Goal: Task Accomplishment & Management: Use online tool/utility

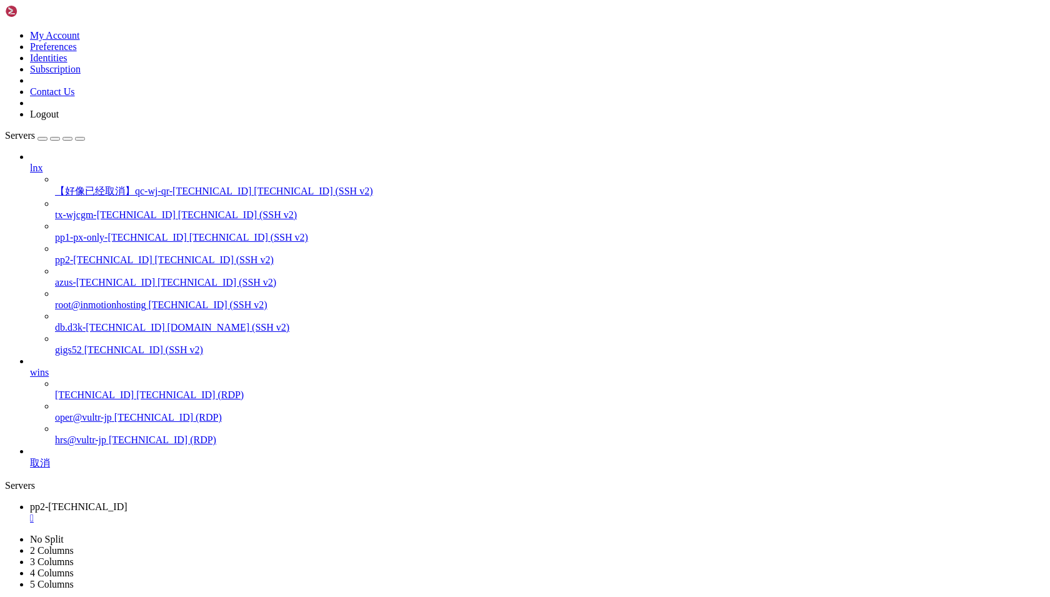
scroll to position [291, 0]
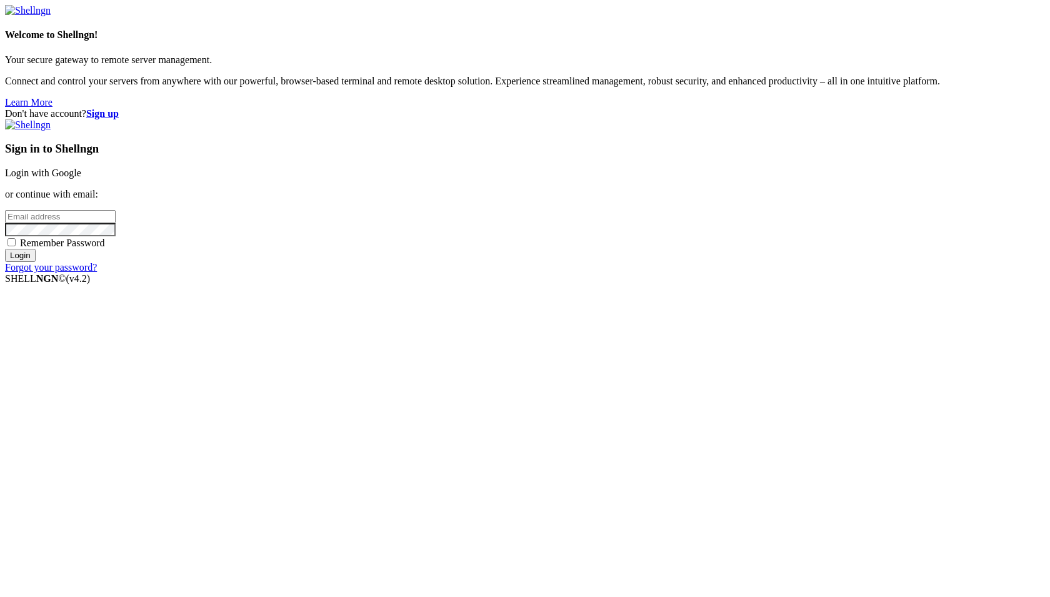
type input "wjc"
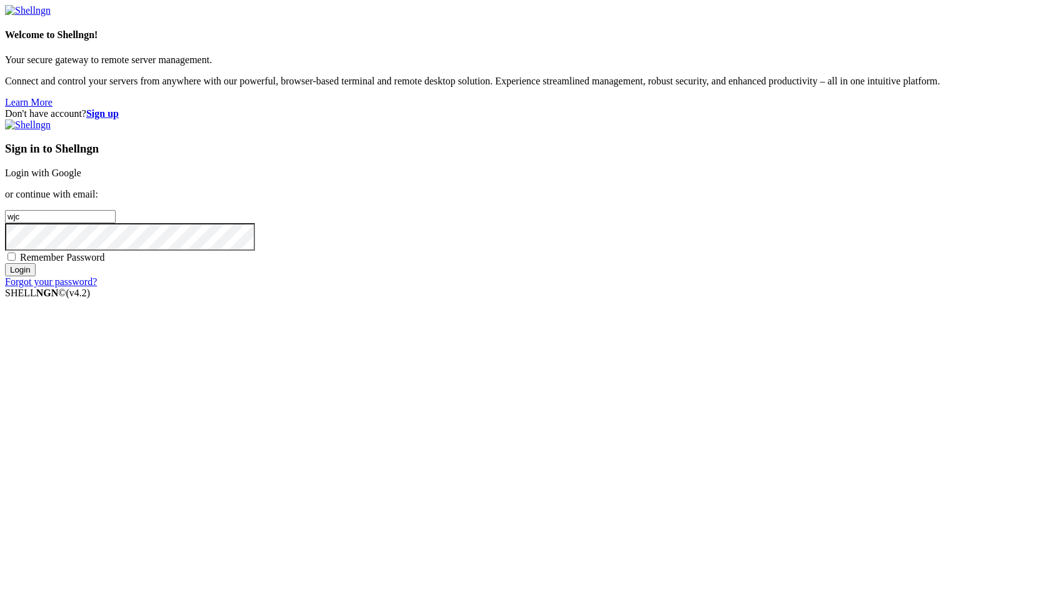
click at [81, 178] on link "Login with Google" at bounding box center [43, 173] width 76 height 11
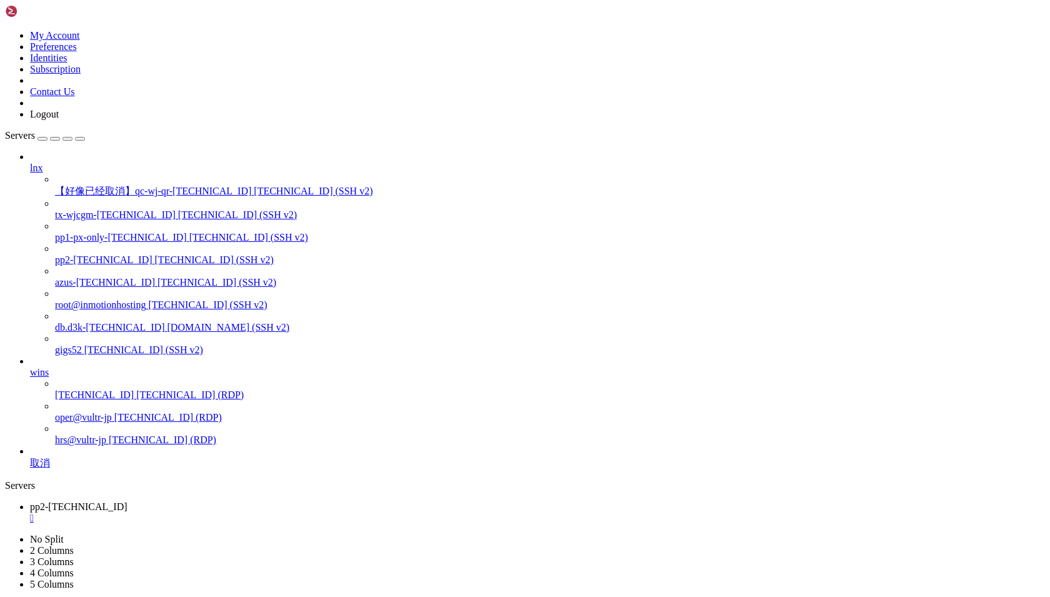
scroll to position [291, 0]
click at [155, 254] on span "[TECHNICAL_ID] (SSH v2)" at bounding box center [214, 259] width 119 height 11
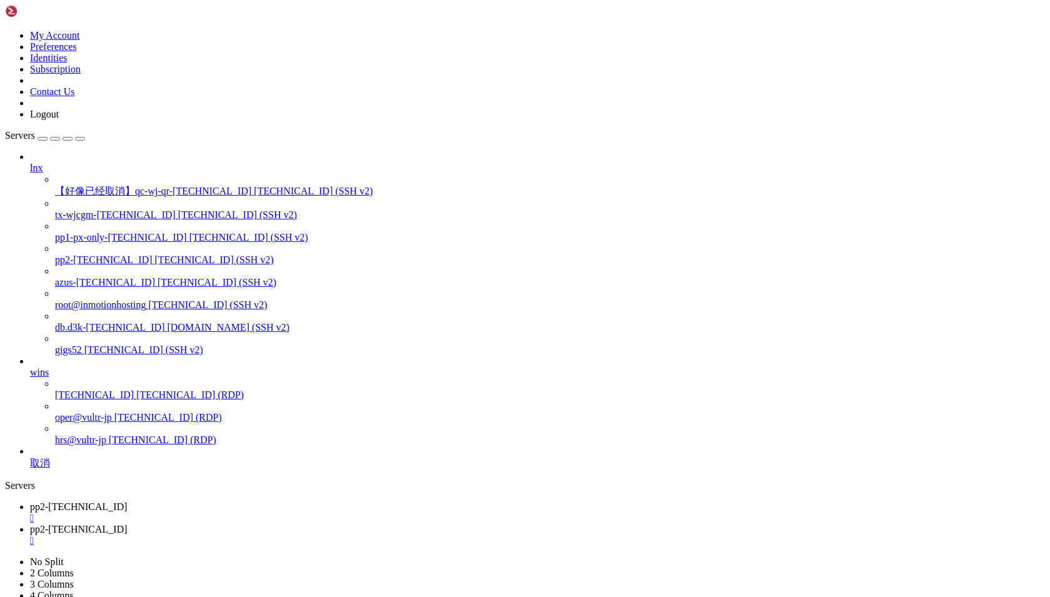
click at [246, 513] on div "" at bounding box center [537, 518] width 1015 height 11
click at [91, 232] on span "pp1-px-only-[TECHNICAL_ID]" at bounding box center [121, 237] width 132 height 11
click at [128, 501] on span "pp2-[TECHNICAL_ID]" at bounding box center [79, 506] width 98 height 11
click at [162, 524] on span "pp1-px-only-[TECHNICAL_ID]" at bounding box center [96, 529] width 132 height 11
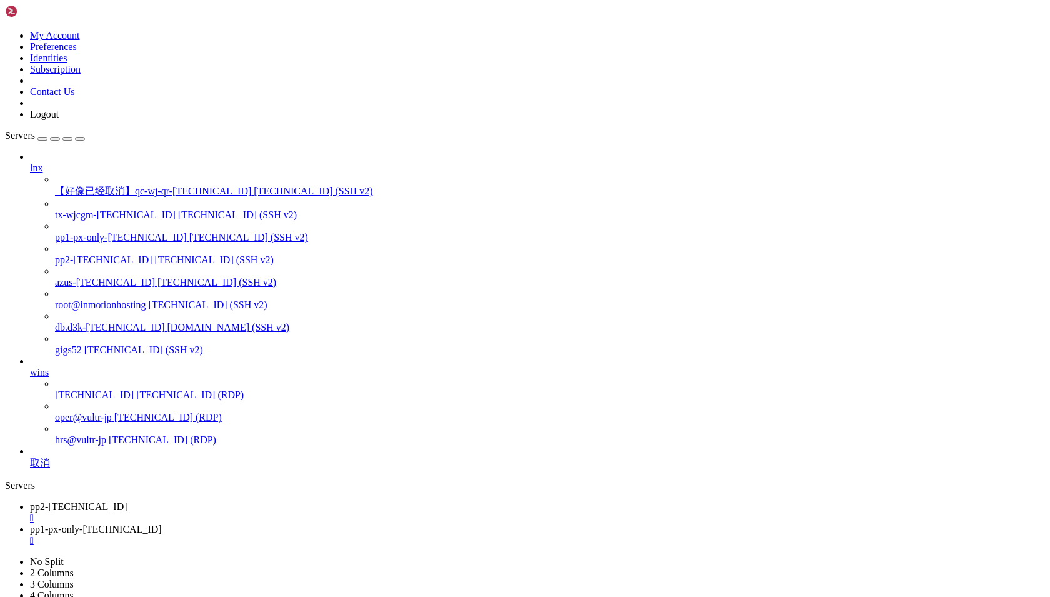
click at [128, 501] on span "pp2-[TECHNICAL_ID]" at bounding box center [79, 506] width 98 height 11
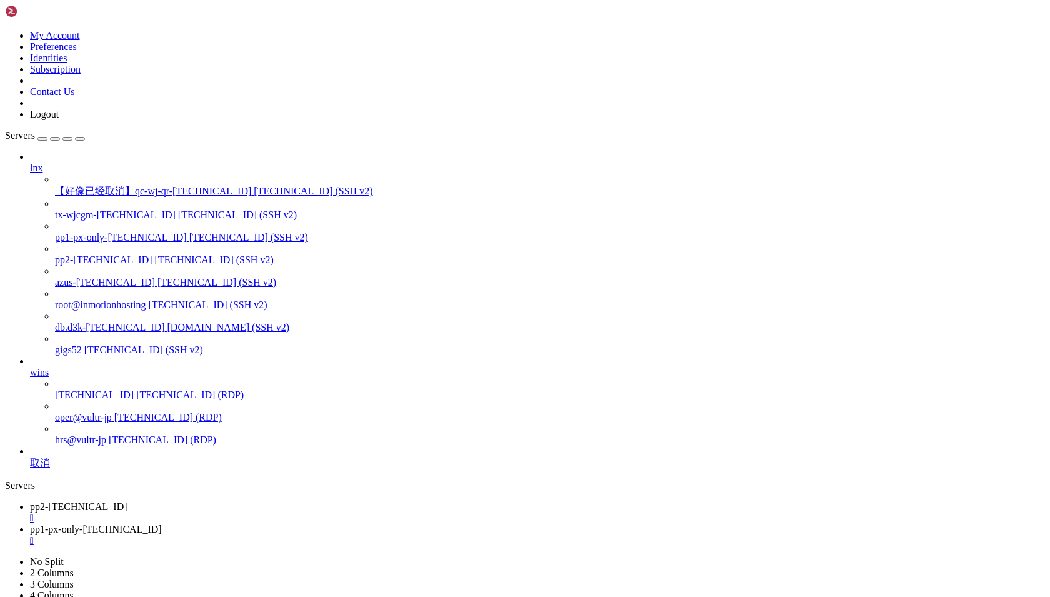
click at [162, 524] on span "pp1-px-only-[TECHNICAL_ID]" at bounding box center [96, 529] width 132 height 11
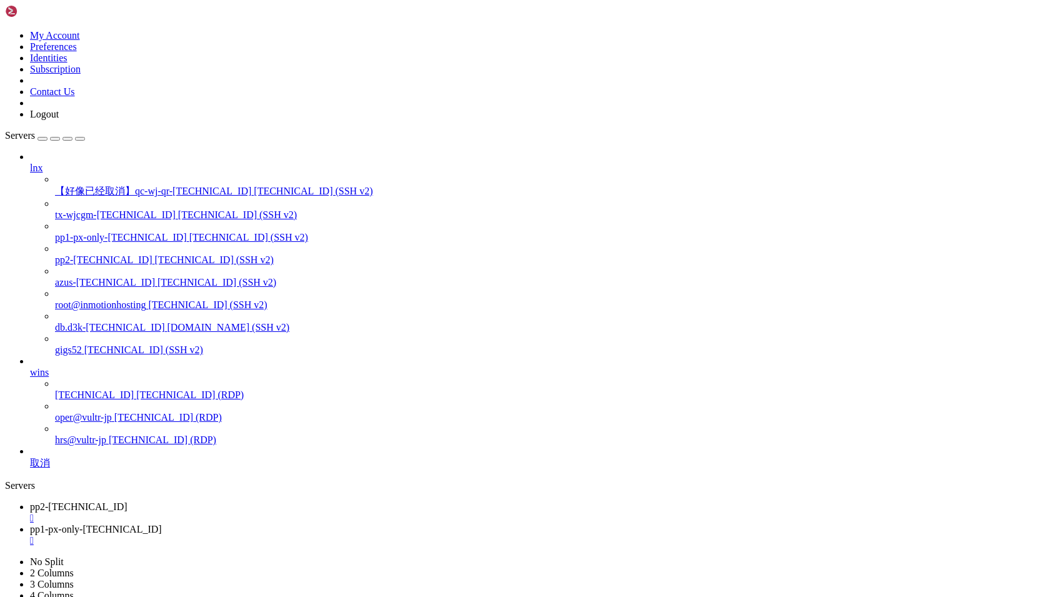
scroll to position [13360, 0]
drag, startPoint x: 31, startPoint y: 1035, endPoint x: 304, endPoint y: 1035, distance: 272.6
copy x-row "~/.local/bin/code-server --bind-addr [TECHNICAL_ID] &"
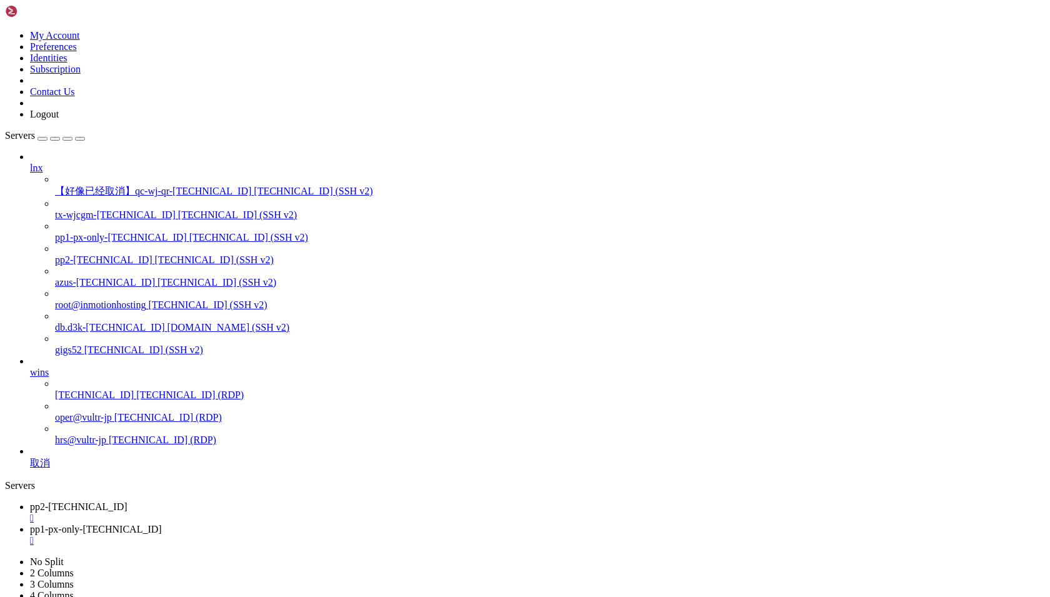
scroll to position [14254, 0]
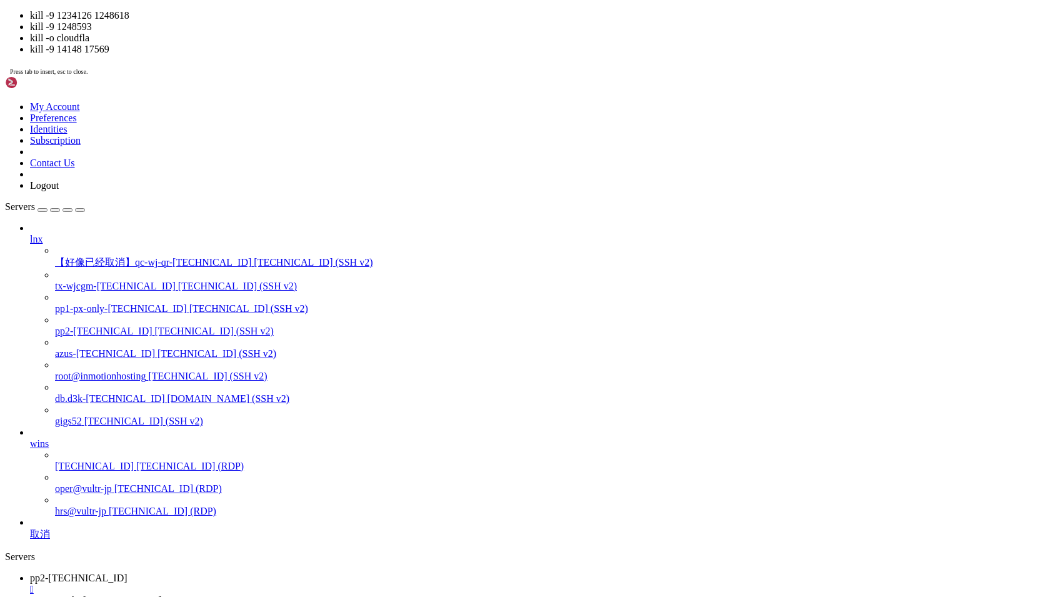
scroll to position [14742, 0]
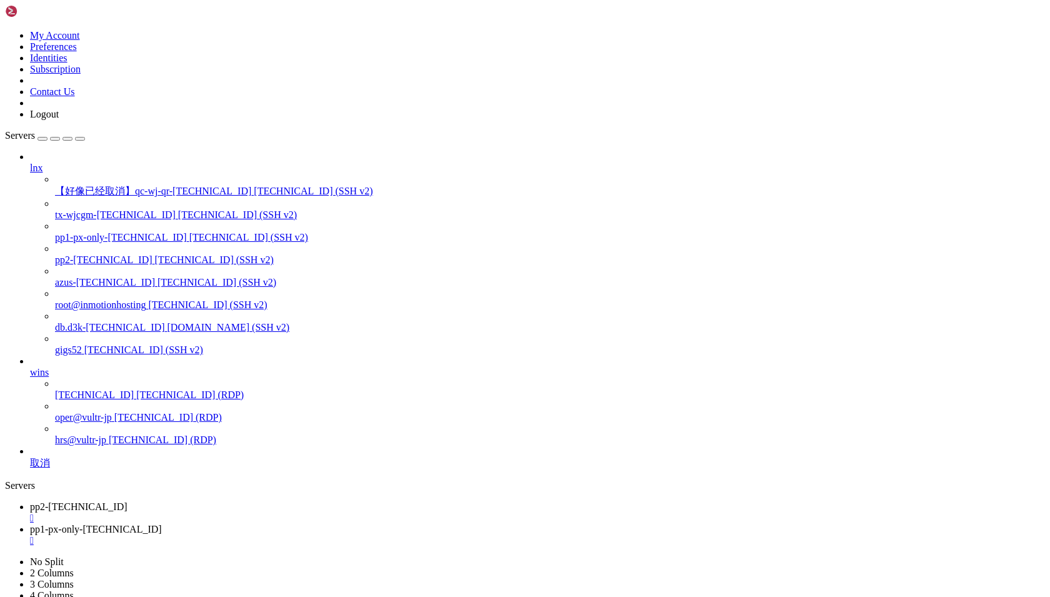
drag, startPoint x: 133, startPoint y: 972, endPoint x: 261, endPoint y: 971, distance: 128.2
copy x-row "[DOMAIN_NAME]"
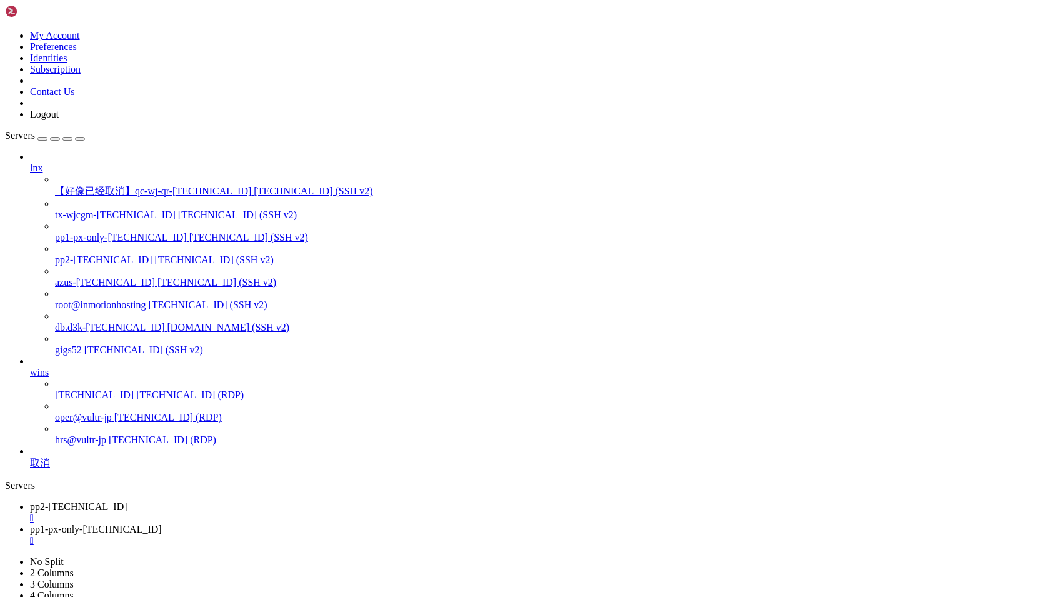
scroll to position [15252, 0]
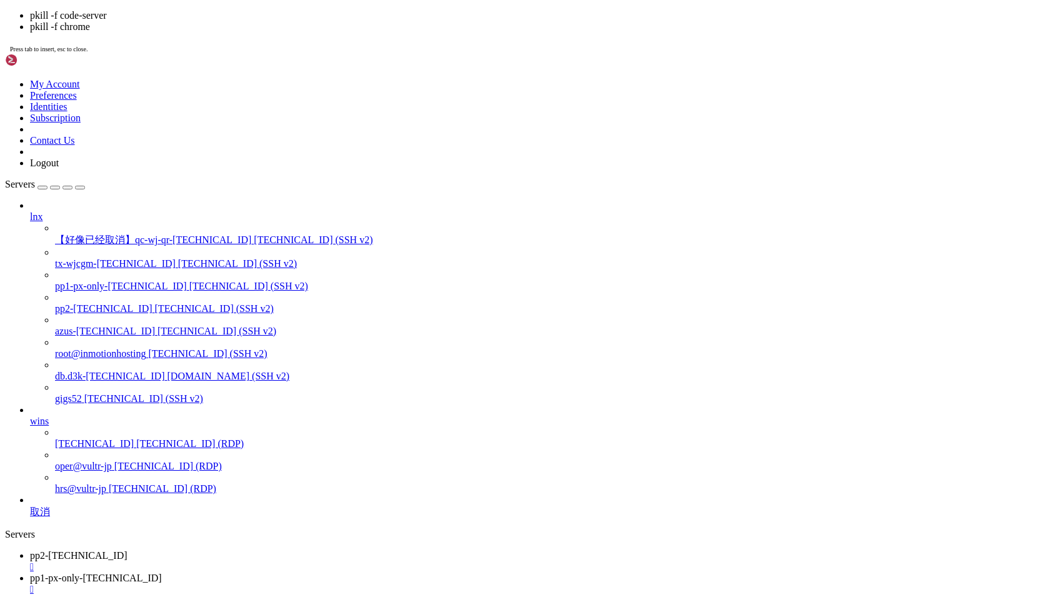
drag, startPoint x: 281, startPoint y: 1313, endPoint x: 154, endPoint y: 1312, distance: 126.3
copy x-row "[DOMAIN_NAME]"
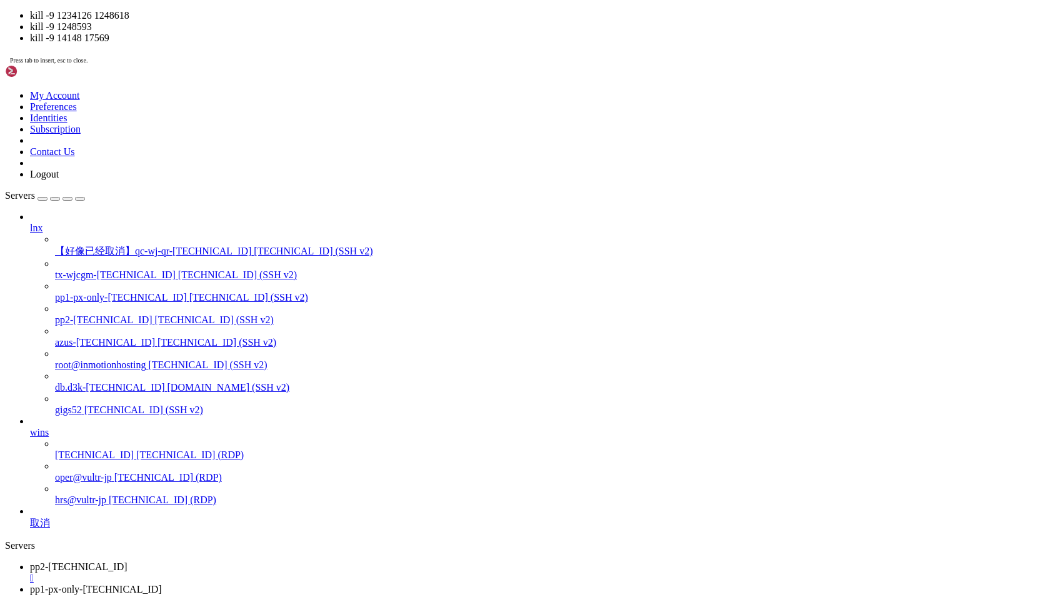
scroll to position [15751, 0]
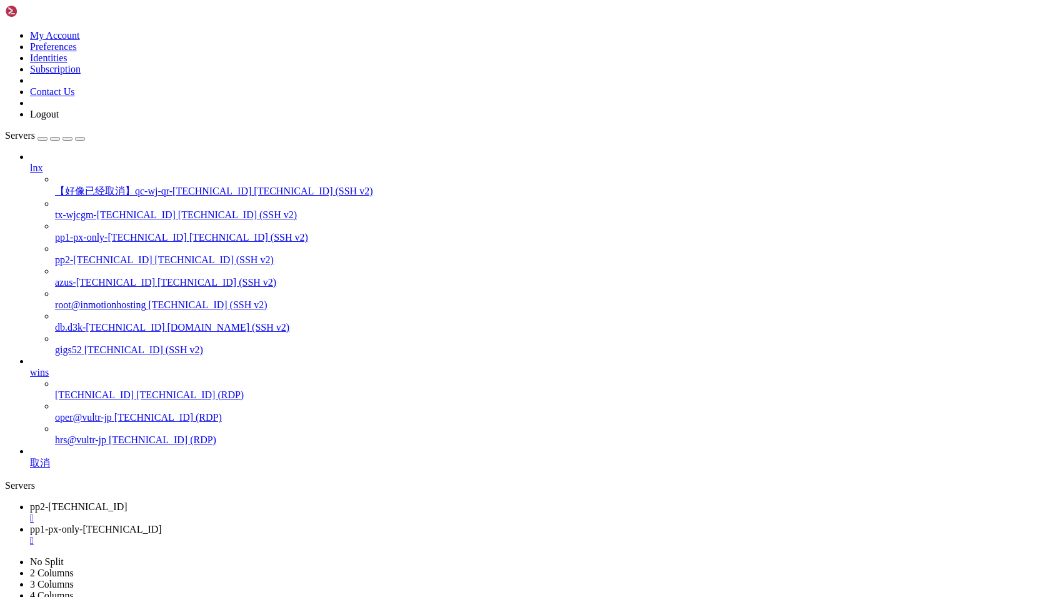
drag, startPoint x: 8, startPoint y: 1105, endPoint x: 404, endPoint y: 1121, distance: 396.1
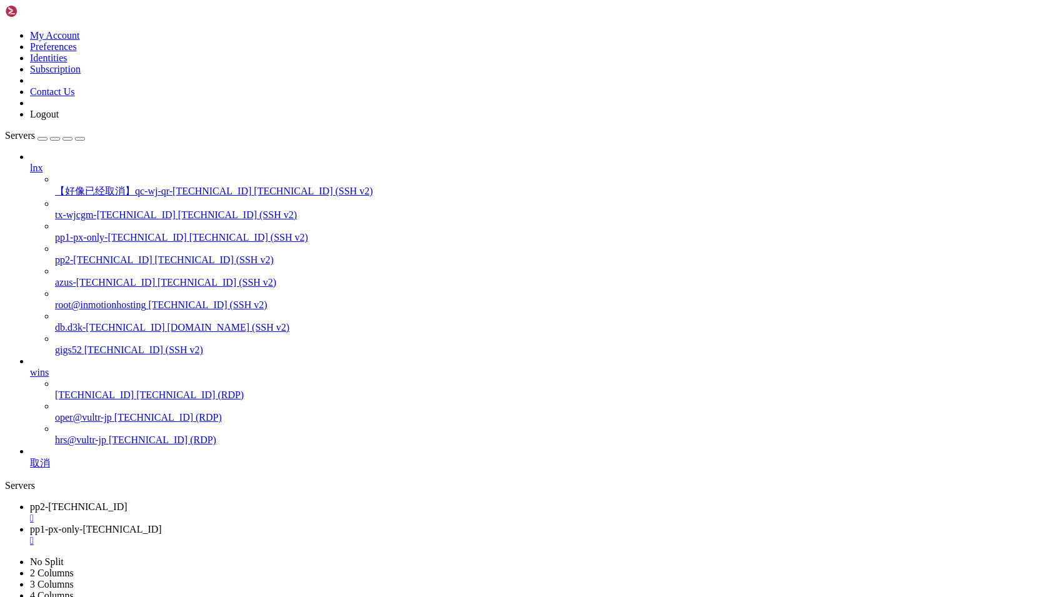
drag, startPoint x: 12, startPoint y: 1104, endPoint x: 558, endPoint y: 1111, distance: 546.4
copy x-row "nohup ~/.local/bin/cloudflared tunnel --config ~/.cloudflared/config.yml run co…"
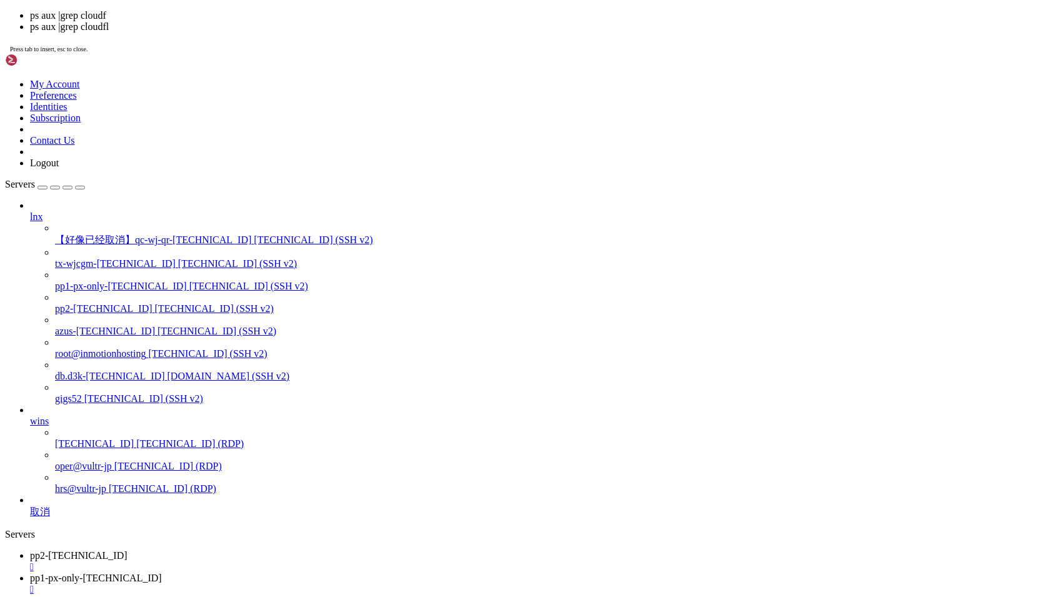
scroll to position [16854, 0]
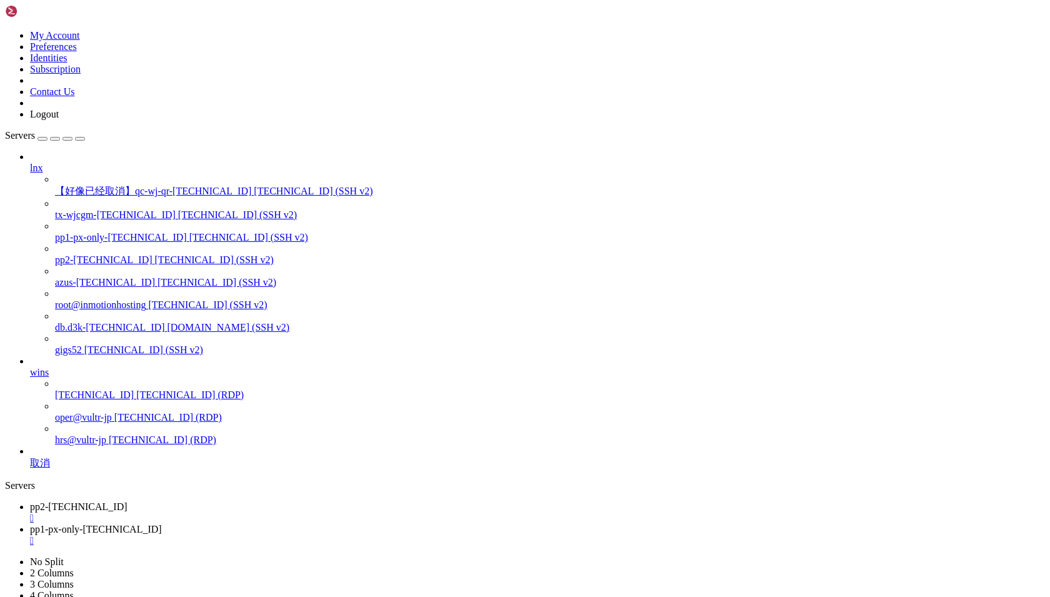
drag, startPoint x: 159, startPoint y: 981, endPoint x: 365, endPoint y: 1204, distance: 303.5
copy div "$ ps aux |grep code-se wjc 28509 0.0 0.0 5312 1068 pts/1 Ss+ Jul30 0:00 /bin/ba…"
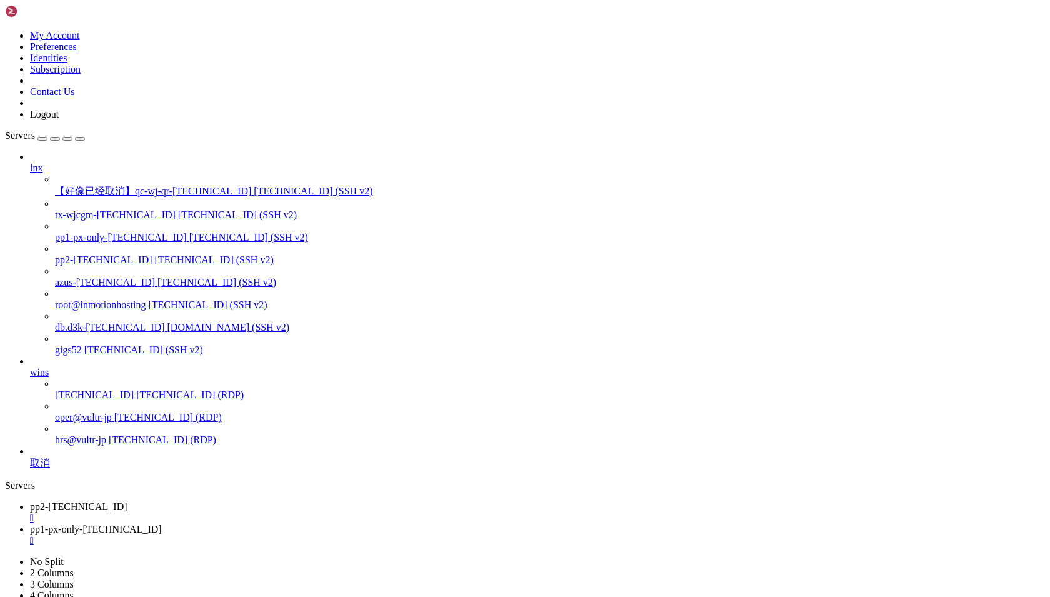
scroll to position [17851, 0]
drag, startPoint x: 10, startPoint y: 951, endPoint x: 114, endPoint y: 954, distance: 103.8
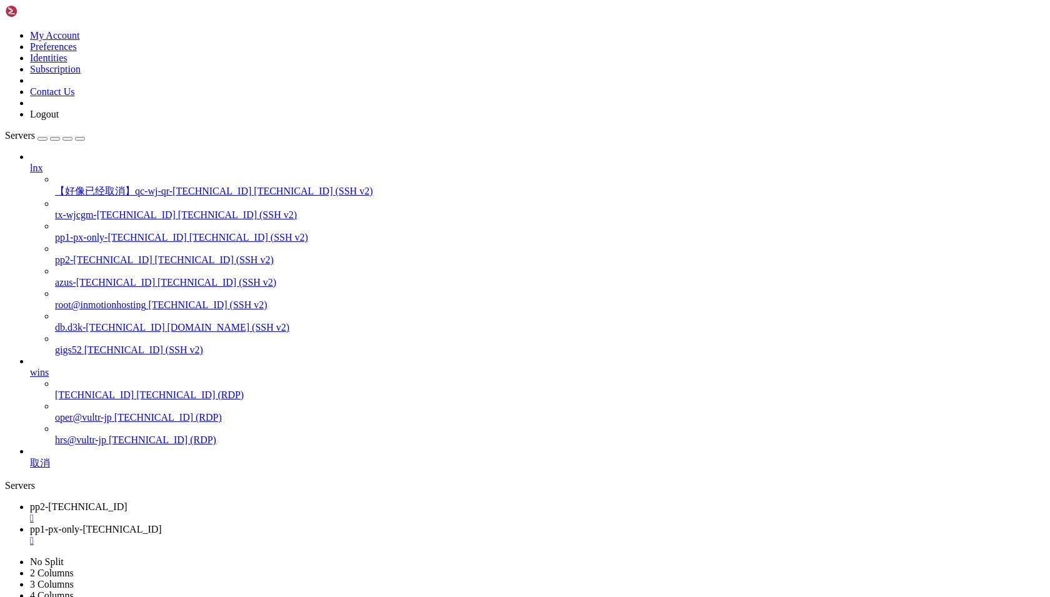
drag, startPoint x: 9, startPoint y: 962, endPoint x: 61, endPoint y: 1029, distance: 85.0
copy div "#!/bin/bash export PATH="$HOME/.local/bin:$PATH" export PASSWORD=ccx123 ps aux …"
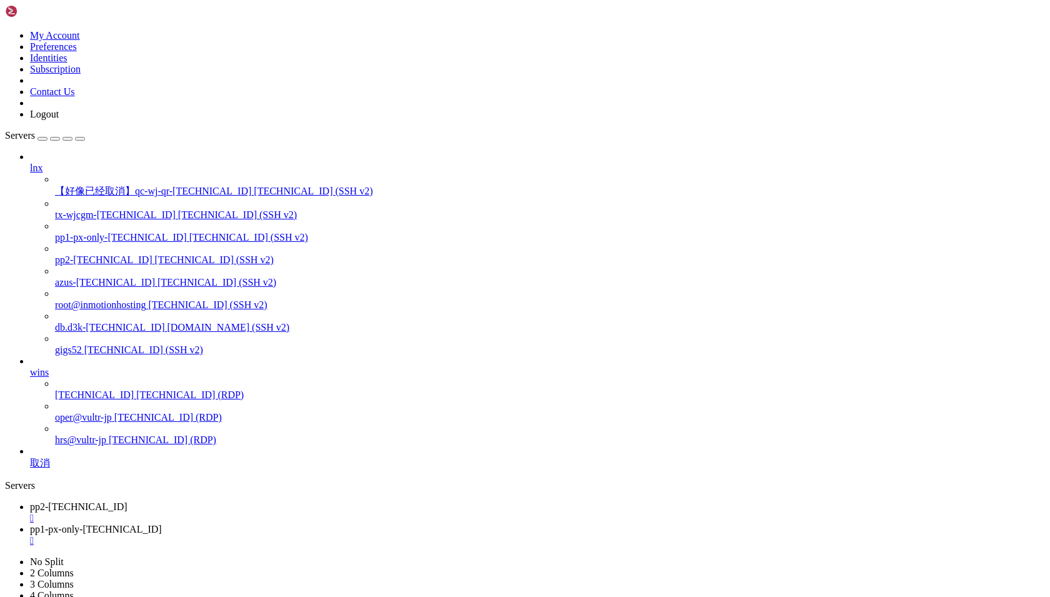
drag, startPoint x: 11, startPoint y: 953, endPoint x: 106, endPoint y: 1015, distance: 114.3
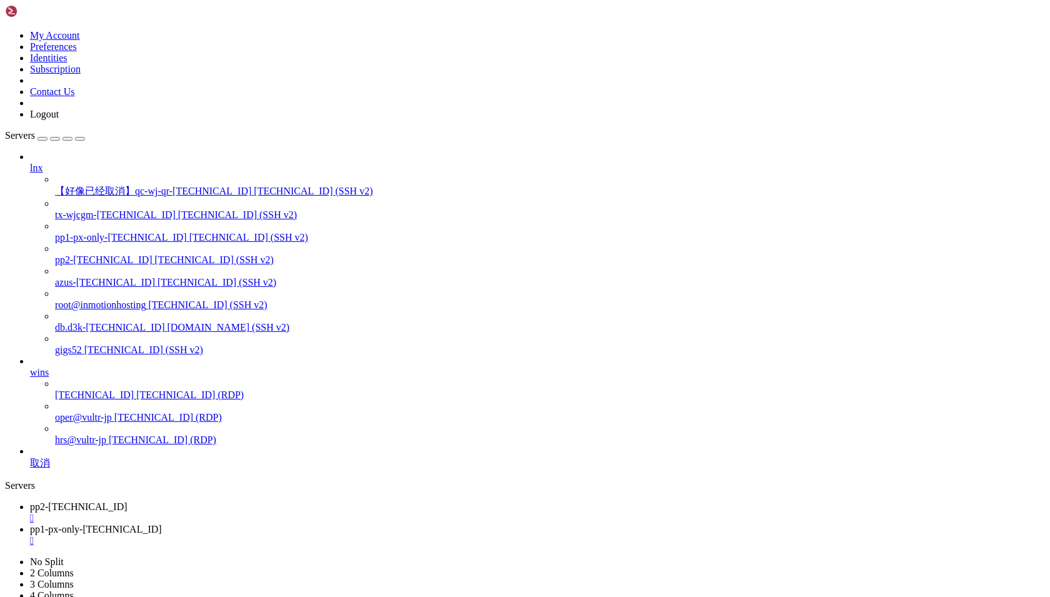
copy div "export PASSWORD=ccx123 ps aux | grep -E "shellIntegration-bash.sh" | grep -v gr…"
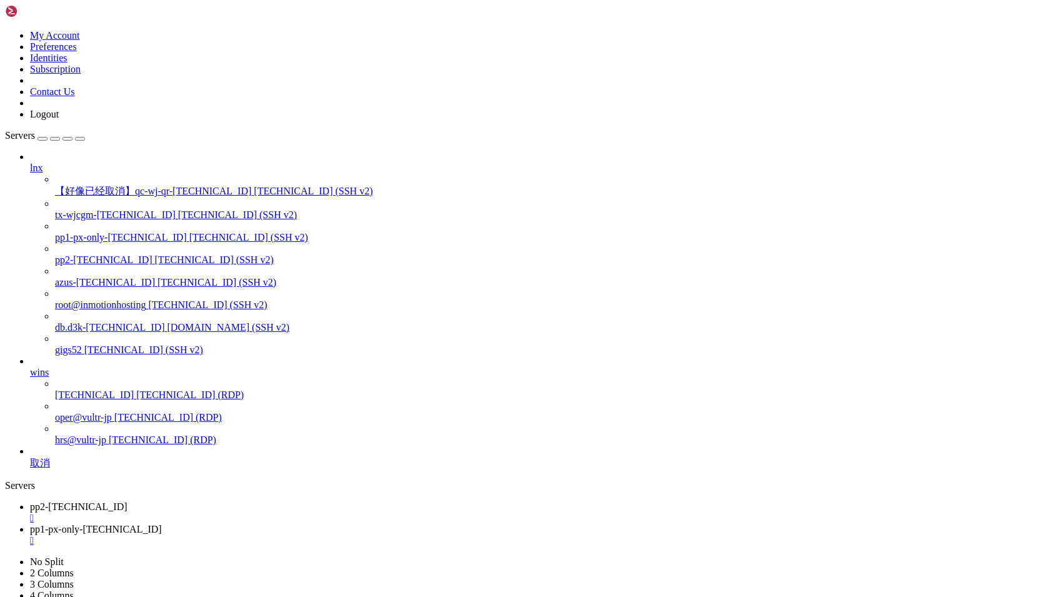
drag, startPoint x: 10, startPoint y: 1106, endPoint x: 553, endPoint y: 1110, distance: 543.3
copy x-row "nohup ~/.local/bin/cloudflared tunnel --config ~/.cloudflared/config.yml run co…"
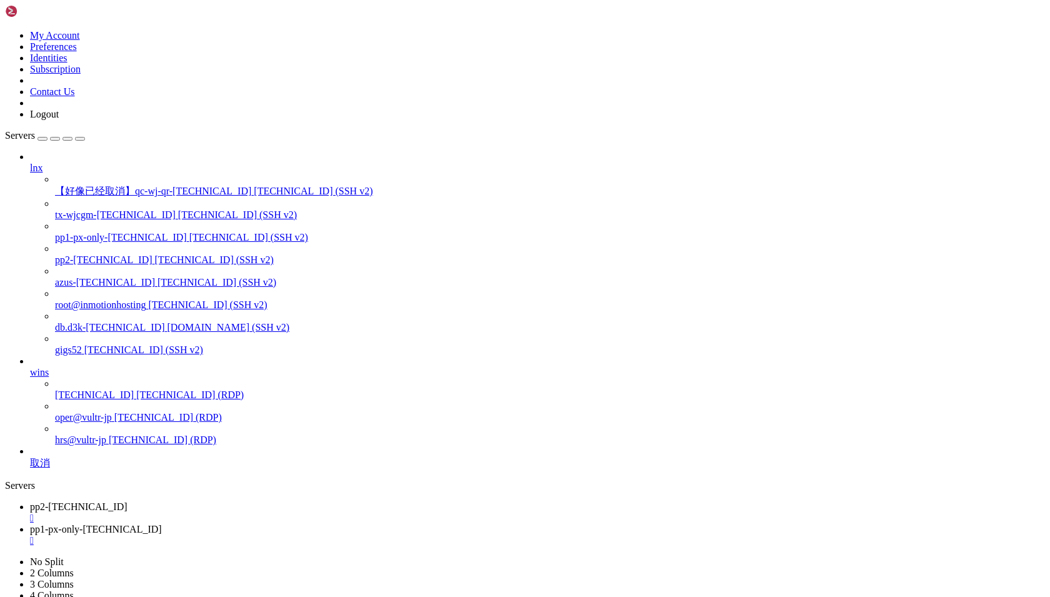
scroll to position [21948, 0]
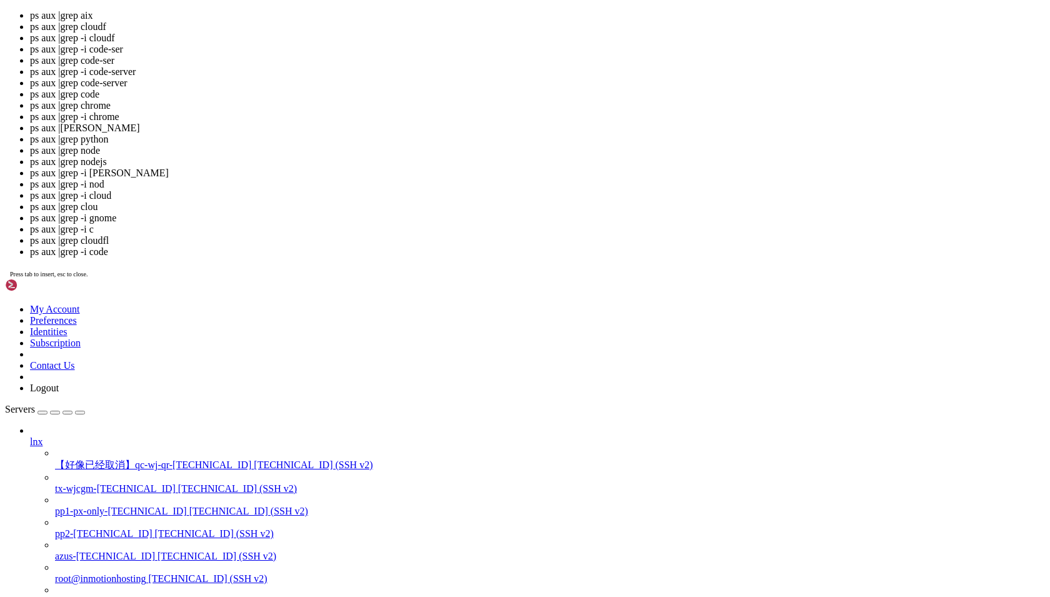
scroll to position [22000, 0]
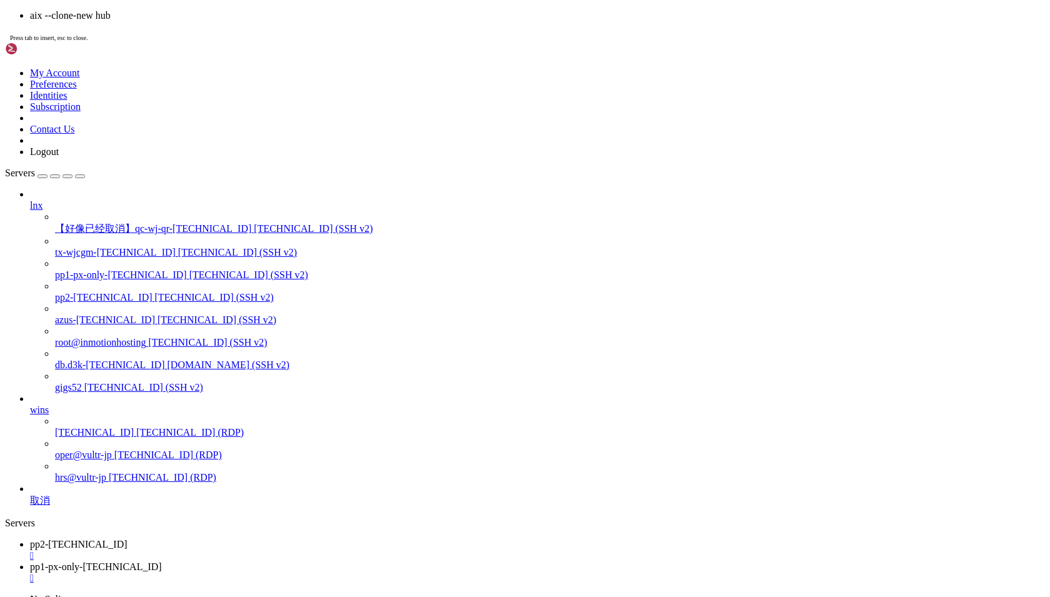
scroll to position [22478, 0]
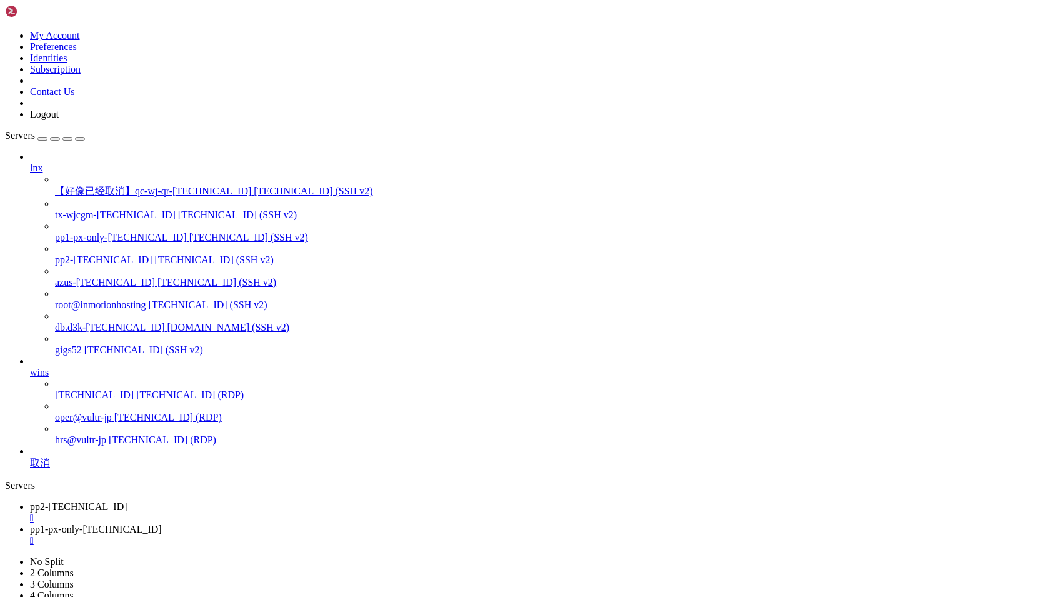
scroll to position [22790, 0]
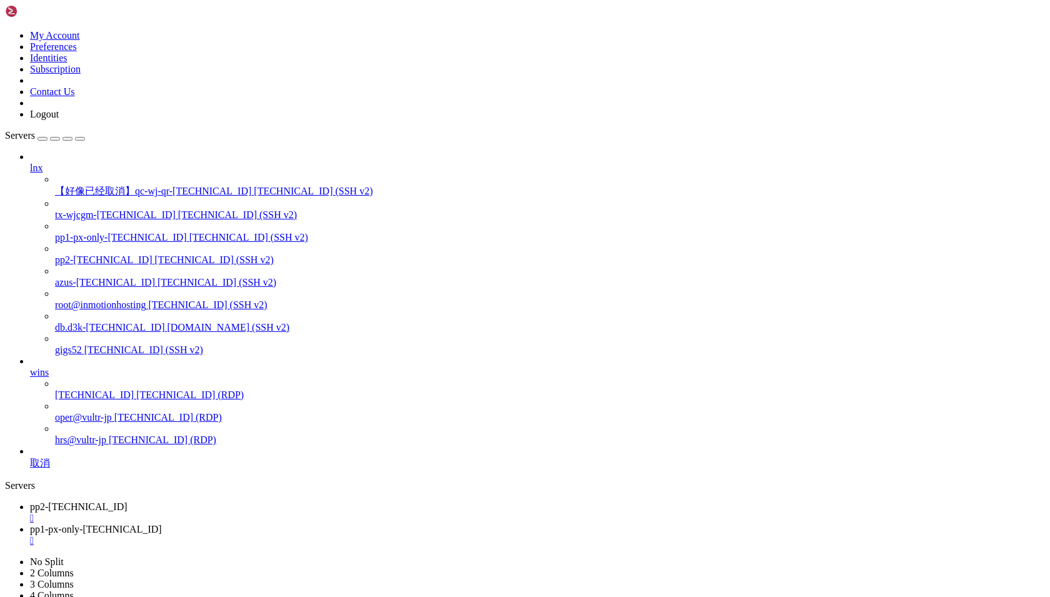
scroll to position [9, 0]
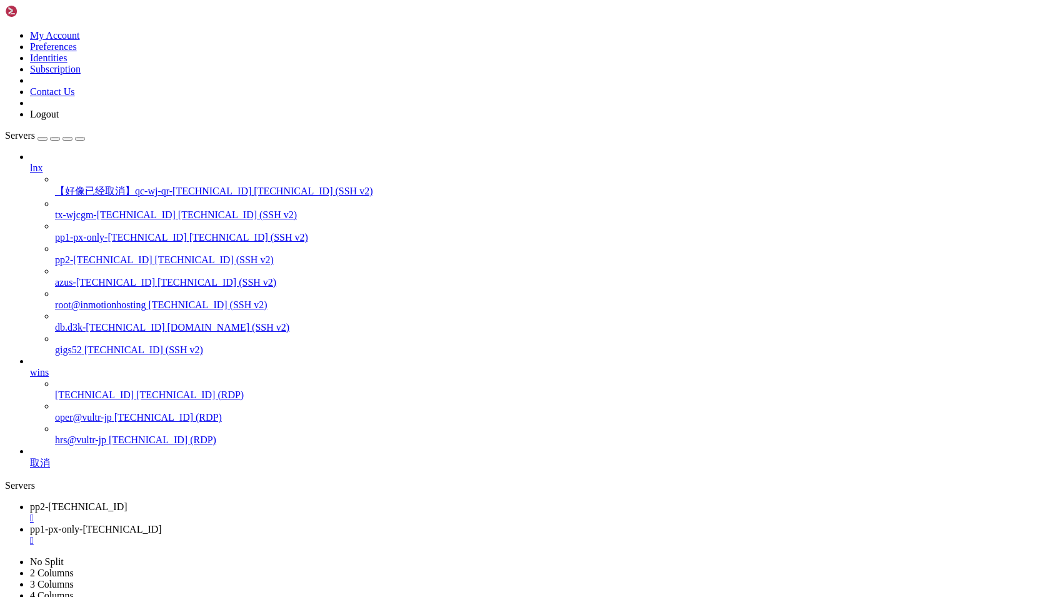
drag, startPoint x: 11, startPoint y: 993, endPoint x: 20, endPoint y: 1033, distance: 40.5
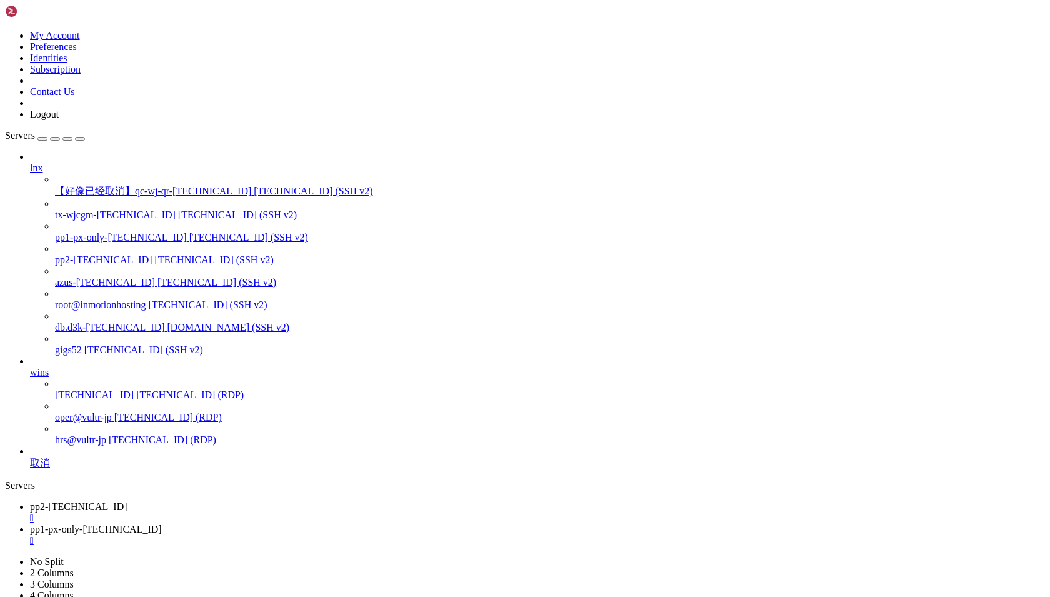
copy div "ps aux | grep -E "[DOMAIN_NAME]" | grep -v grep | awk '{print $2}' | xargs -r k…"
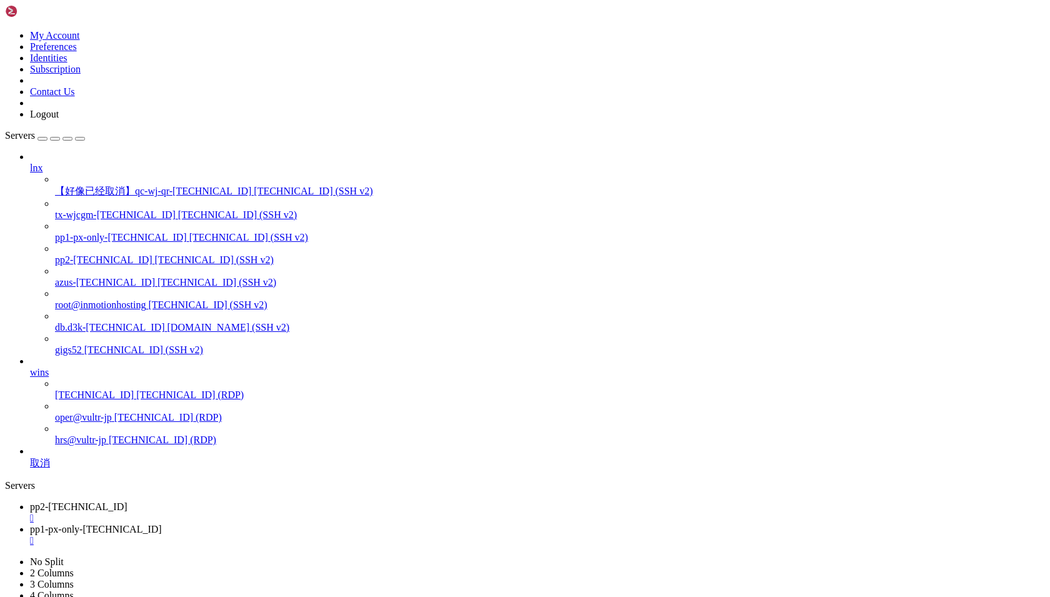
drag, startPoint x: 240, startPoint y: 1409, endPoint x: 554, endPoint y: 1431, distance: 315.2
copy div "[12:17:39] [TECHNICAL_ID][0364d8c3][ExtensionHostConnection] Unknown reconnecti…"
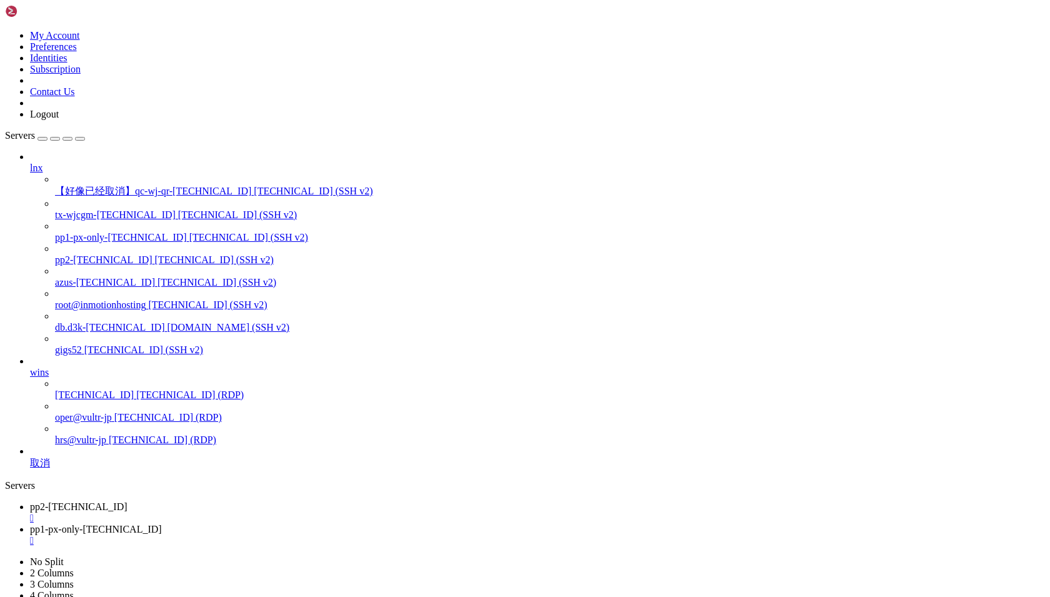
drag, startPoint x: 243, startPoint y: 1378, endPoint x: 482, endPoint y: 1405, distance: 241.0
drag, startPoint x: 11, startPoint y: 1378, endPoint x: 72, endPoint y: 1389, distance: 61.6
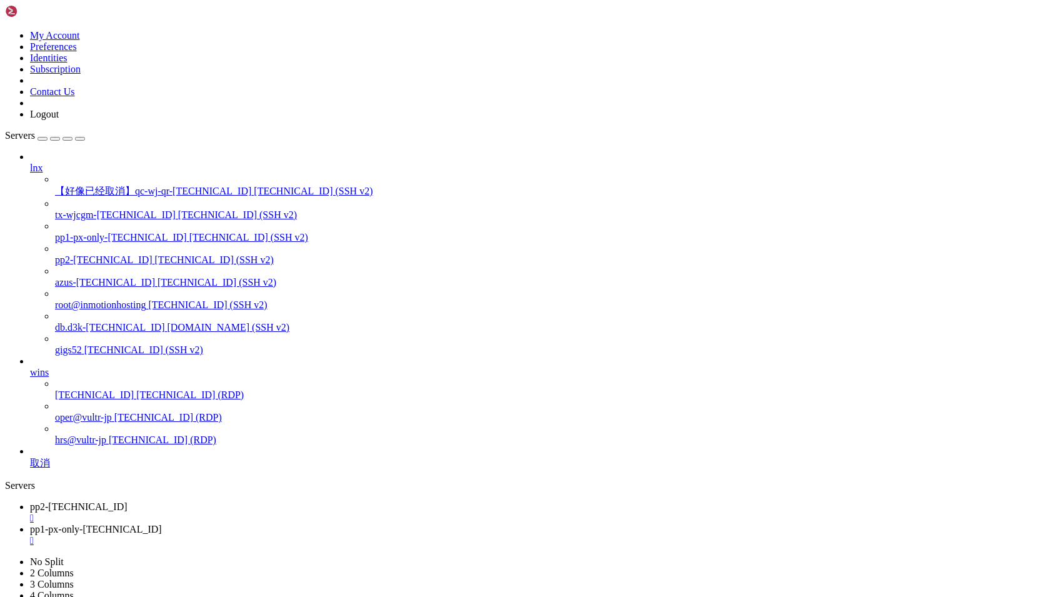
click at [128, 501] on span "pp2-[TECHNICAL_ID]" at bounding box center [79, 506] width 98 height 11
click at [162, 524] on span "pp1-px-only-[TECHNICAL_ID]" at bounding box center [96, 529] width 132 height 11
click at [128, 501] on span "pp2-[TECHNICAL_ID]" at bounding box center [79, 506] width 98 height 11
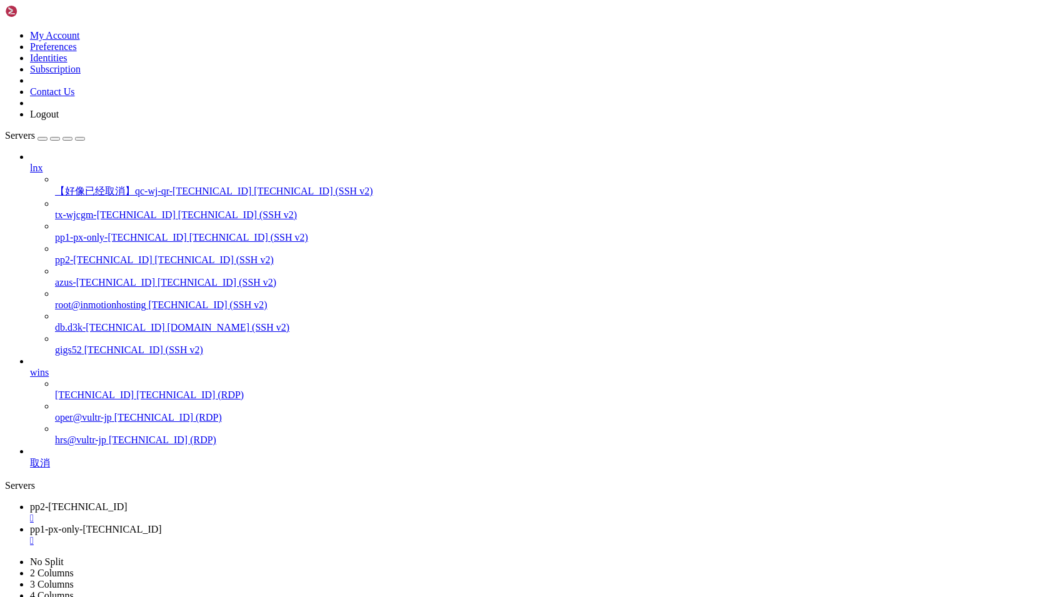
click at [162, 524] on span "pp1-px-only-[TECHNICAL_ID]" at bounding box center [96, 529] width 132 height 11
click at [128, 501] on span "pp2-[TECHNICAL_ID]" at bounding box center [79, 506] width 98 height 11
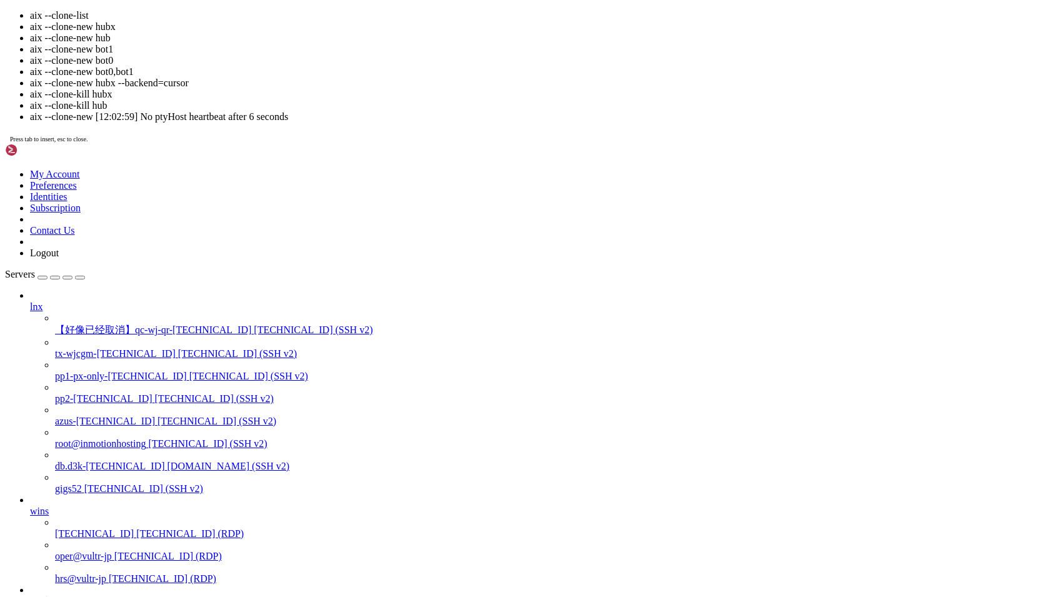
scroll to position [26668, 0]
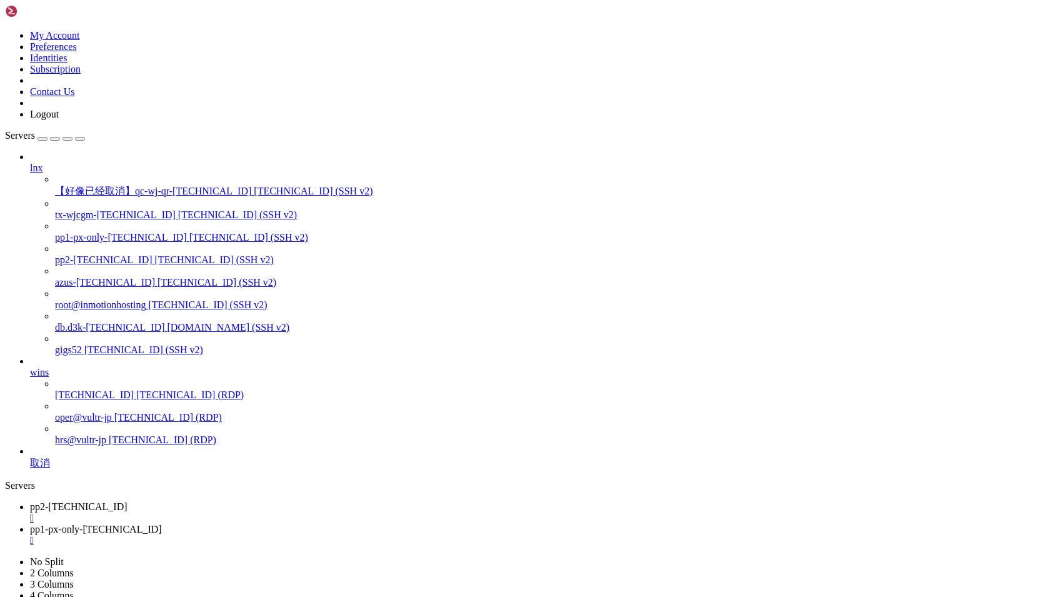
click at [162, 524] on span "pp1-px-only-[TECHNICAL_ID]" at bounding box center [96, 529] width 132 height 11
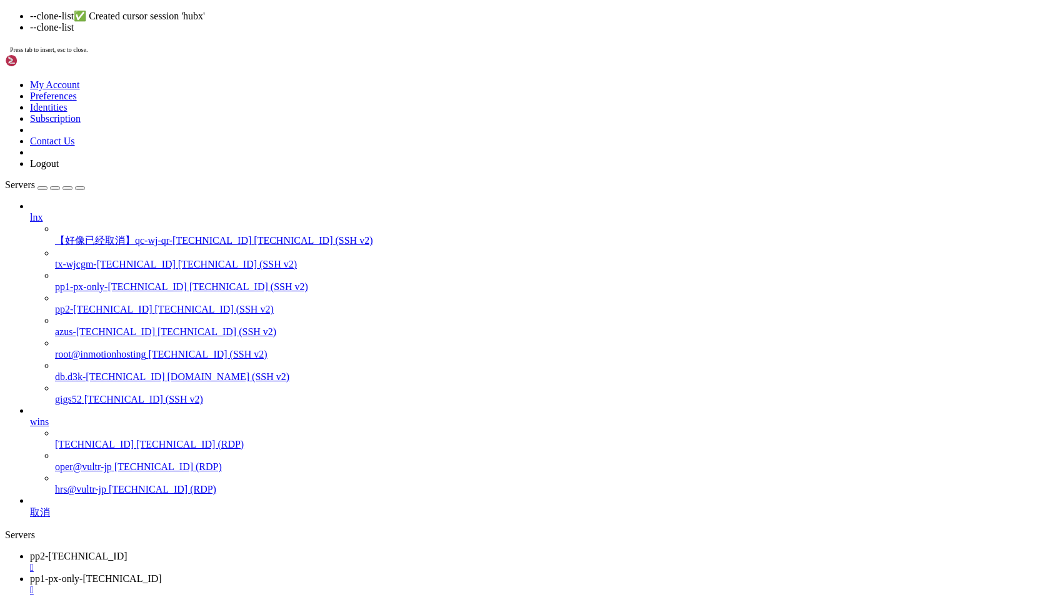
scroll to position [26731, 0]
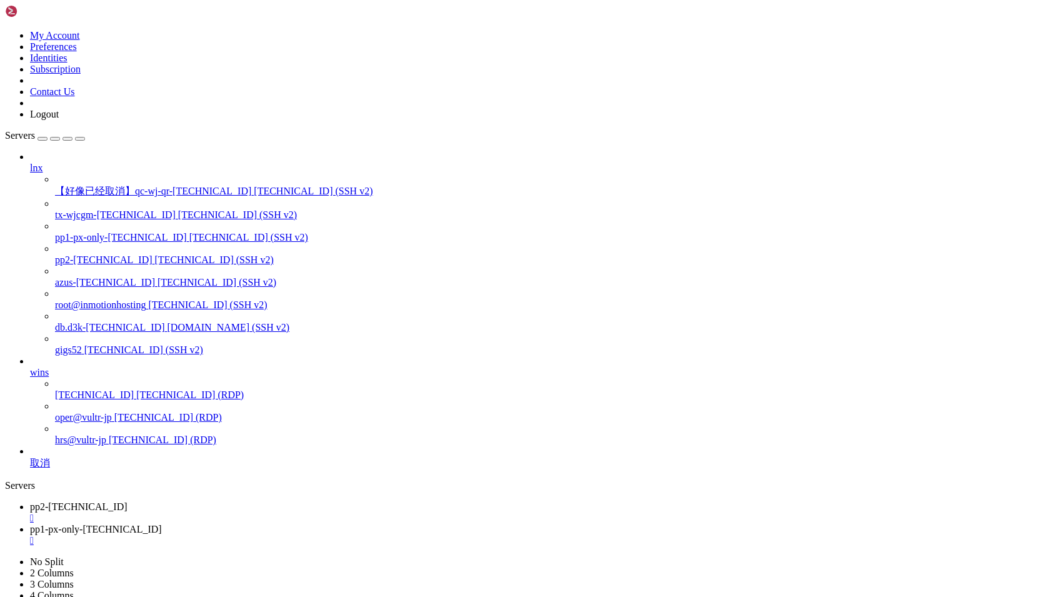
click at [226, 501] on link "pp2-[TECHNICAL_ID] " at bounding box center [537, 512] width 1015 height 23
click at [162, 524] on span "pp1-px-only-[TECHNICAL_ID]" at bounding box center [96, 529] width 132 height 11
click at [128, 501] on span "pp2-[TECHNICAL_ID]" at bounding box center [79, 506] width 98 height 11
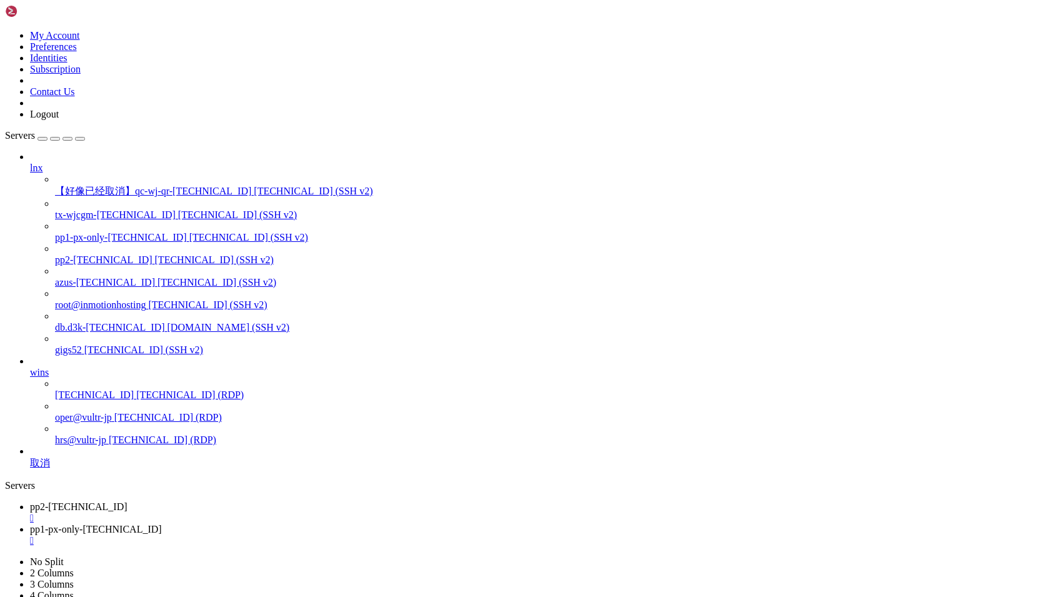
click at [162, 524] on span "pp1-px-only-[TECHNICAL_ID]" at bounding box center [96, 529] width 132 height 11
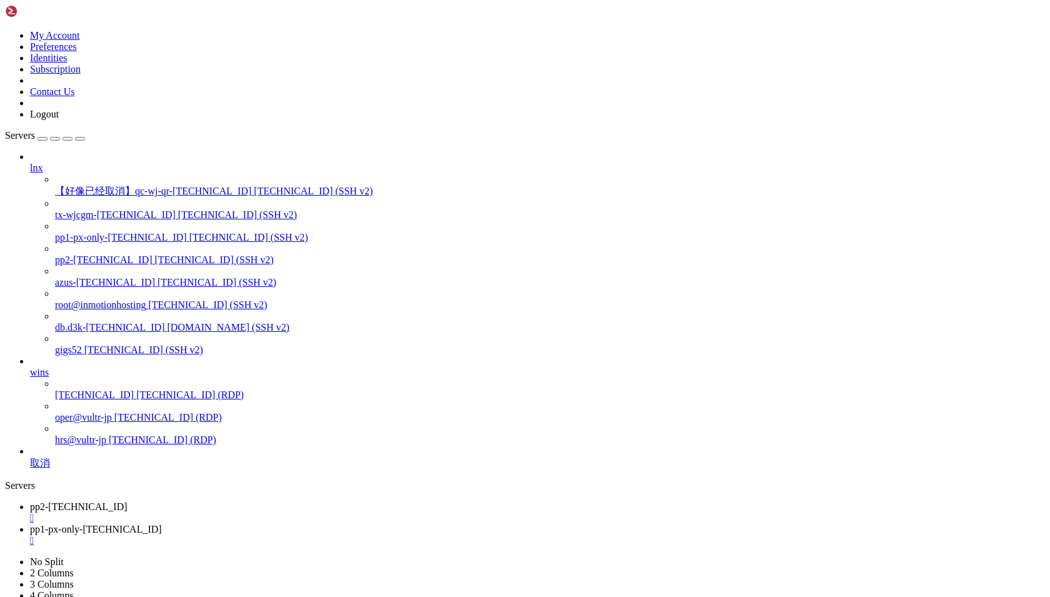
click at [128, 501] on span "pp2-[TECHNICAL_ID]" at bounding box center [79, 506] width 98 height 11
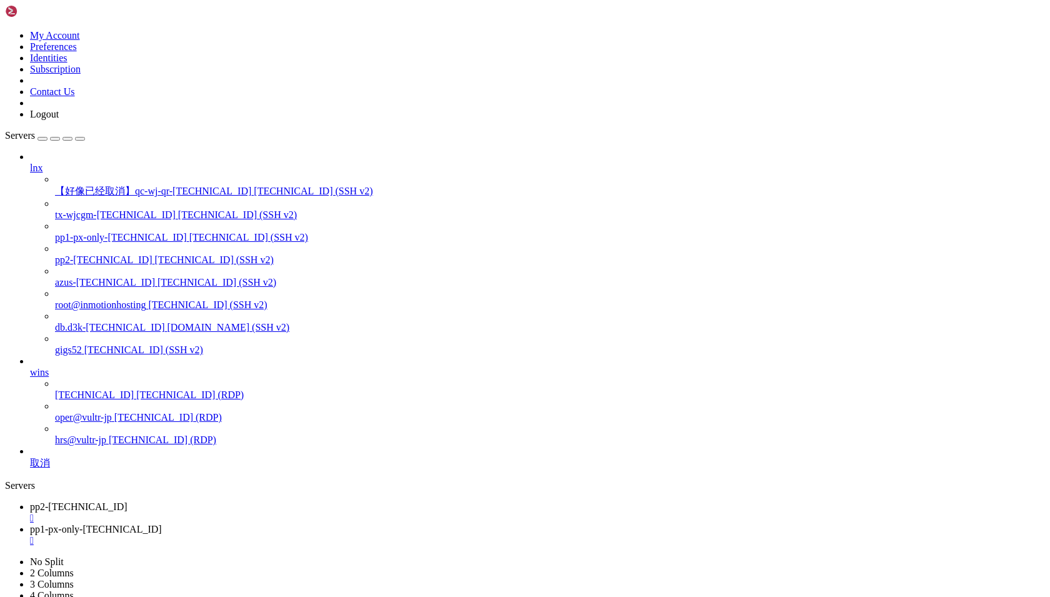
click at [162, 524] on span "pp1-px-only-[TECHNICAL_ID]" at bounding box center [96, 529] width 132 height 11
click at [128, 501] on span "pp2-[TECHNICAL_ID]" at bounding box center [79, 506] width 98 height 11
click at [162, 524] on span "pp1-px-only-[TECHNICAL_ID]" at bounding box center [96, 529] width 132 height 11
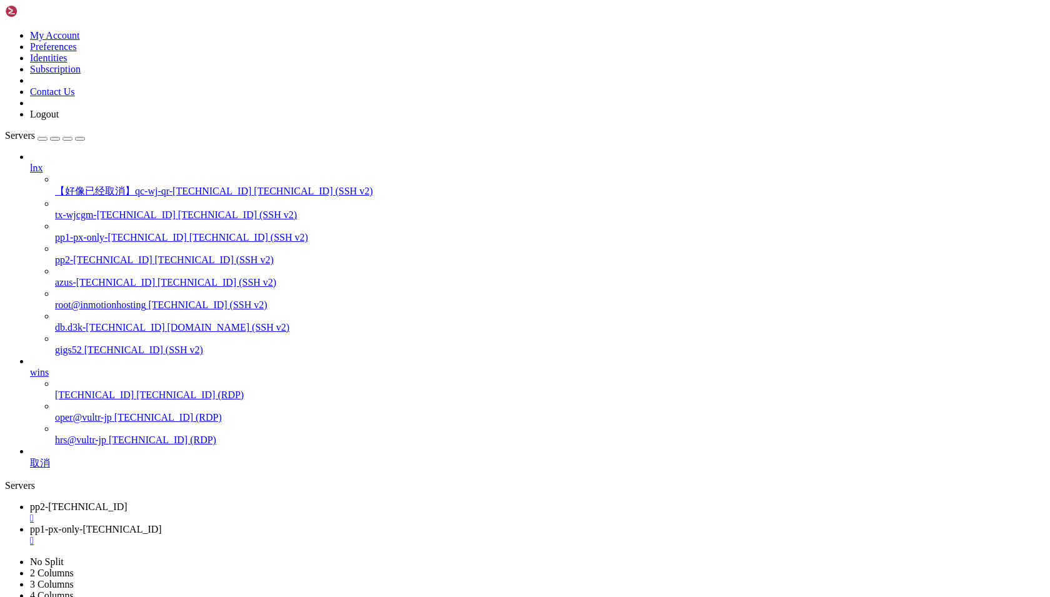
scroll to position [26897, 0]
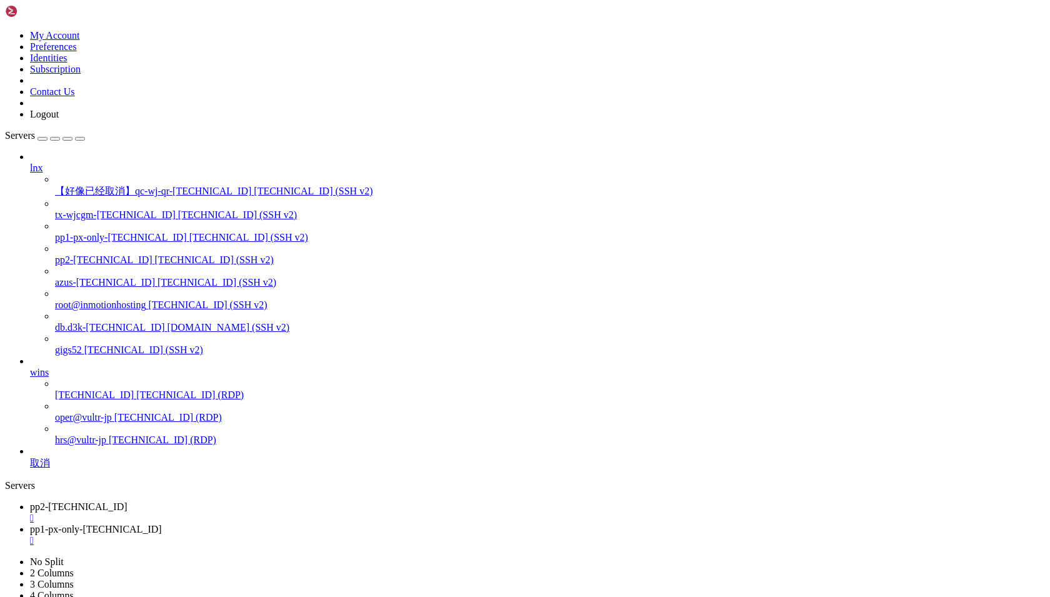
click at [128, 501] on span "pp2-[TECHNICAL_ID]" at bounding box center [79, 506] width 98 height 11
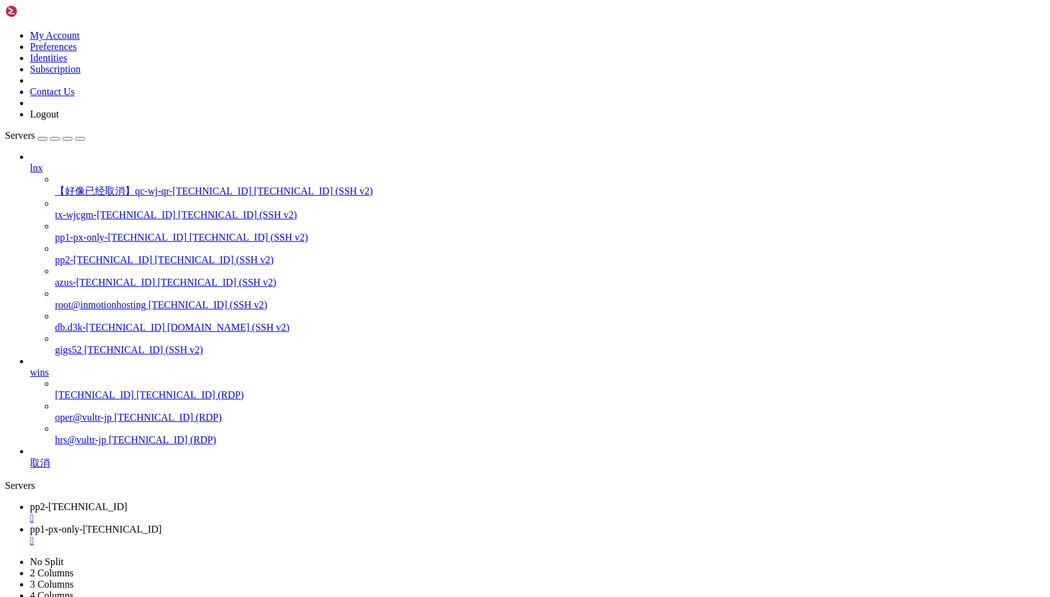
click at [162, 524] on span "pp1-px-only-[TECHNICAL_ID]" at bounding box center [96, 529] width 132 height 11
click at [128, 501] on span "pp2-[TECHNICAL_ID]" at bounding box center [79, 506] width 98 height 11
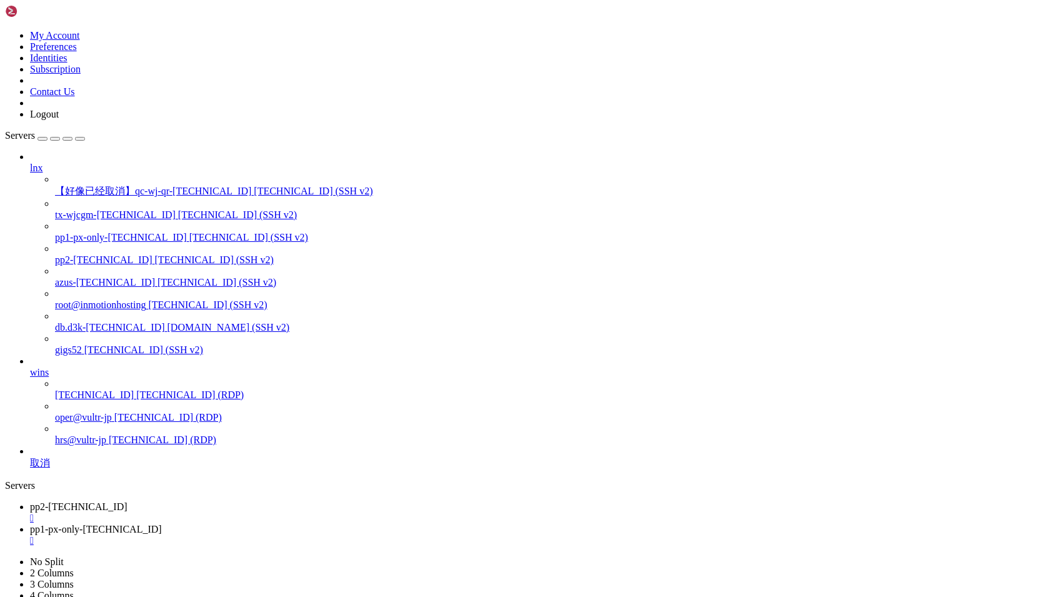
scroll to position [551, 0]
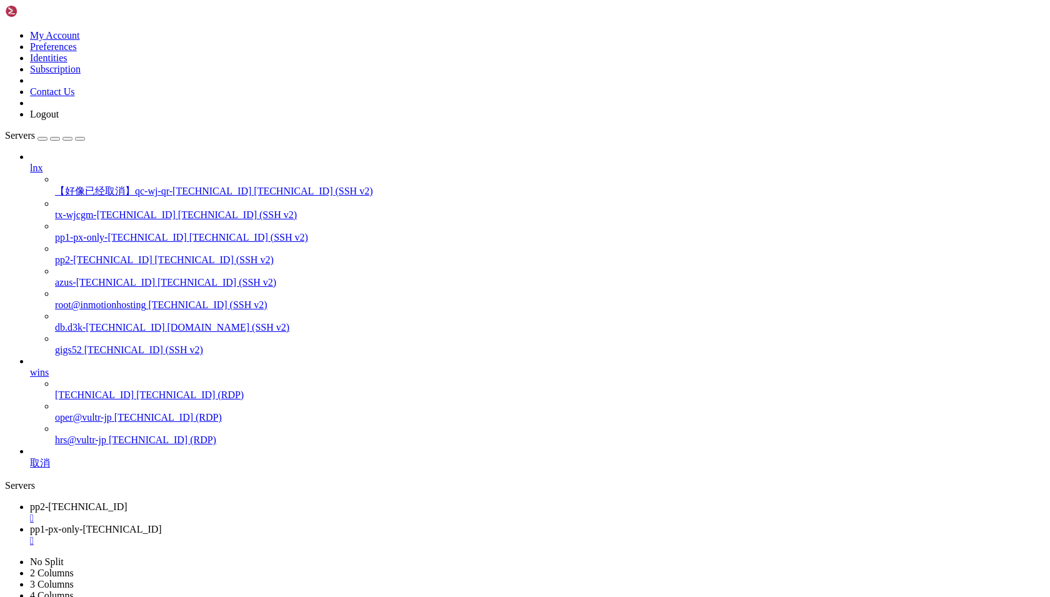
click at [162, 524] on span "pp1-px-only-[TECHNICAL_ID]" at bounding box center [96, 529] width 132 height 11
click at [213, 501] on link "pp2-[TECHNICAL_ID] " at bounding box center [537, 512] width 1015 height 23
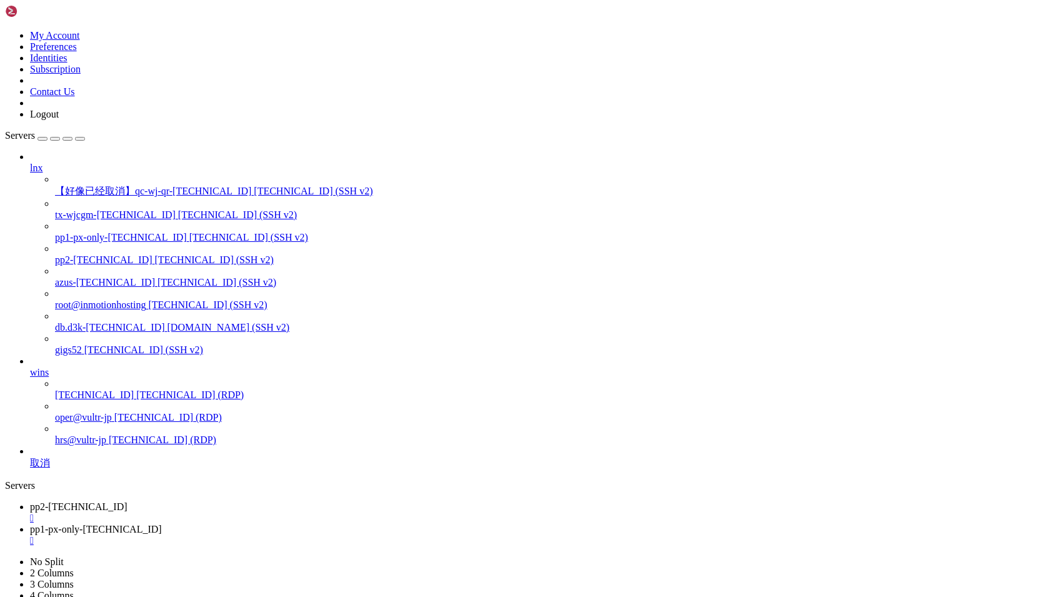
scroll to position [769, 0]
click at [162, 524] on span "pp1-px-only-[TECHNICAL_ID]" at bounding box center [96, 529] width 132 height 11
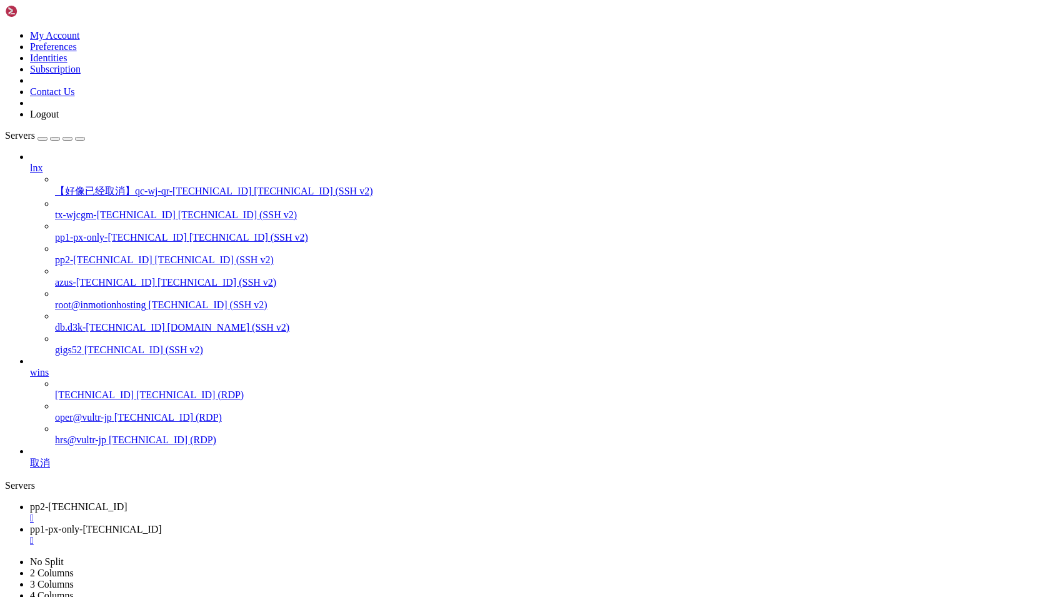
click at [128, 501] on span "pp2-[TECHNICAL_ID]" at bounding box center [79, 506] width 98 height 11
click at [162, 524] on span "pp1-px-only-[TECHNICAL_ID]" at bounding box center [96, 529] width 132 height 11
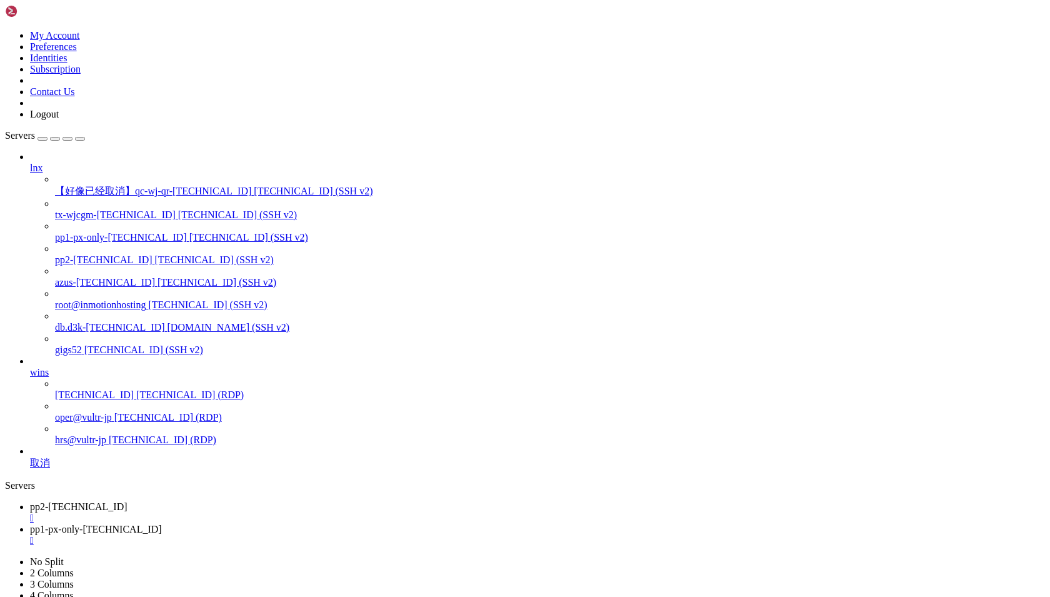
click at [128, 501] on span "pp2-[TECHNICAL_ID]" at bounding box center [79, 506] width 98 height 11
click at [162, 524] on span "pp1-px-only-[TECHNICAL_ID]" at bounding box center [96, 529] width 132 height 11
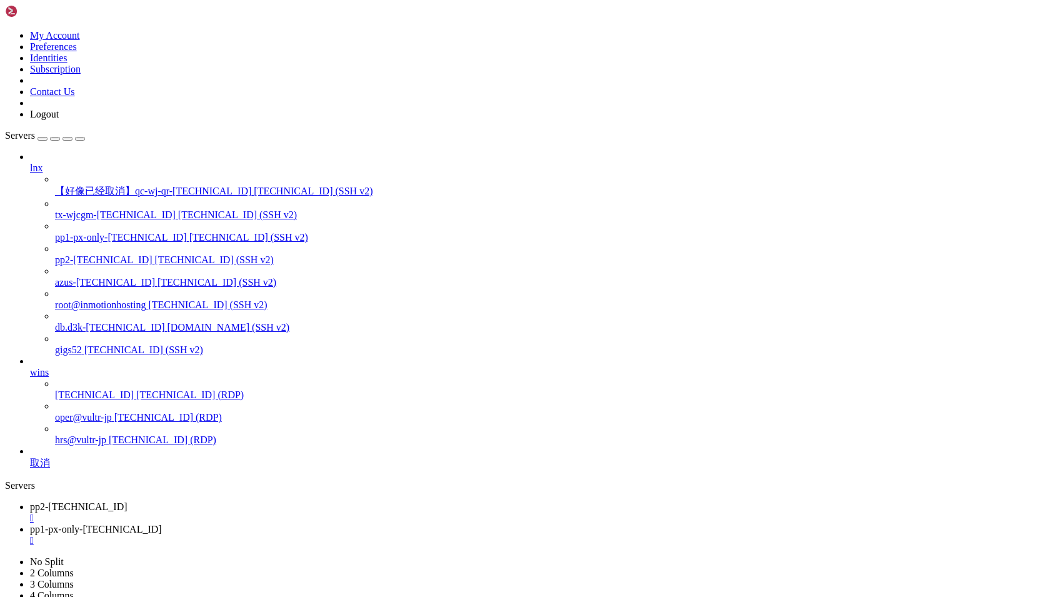
click at [128, 501] on span "pp2-[TECHNICAL_ID]" at bounding box center [79, 506] width 98 height 11
drag, startPoint x: 8, startPoint y: 818, endPoint x: 29, endPoint y: 850, distance: 38.5
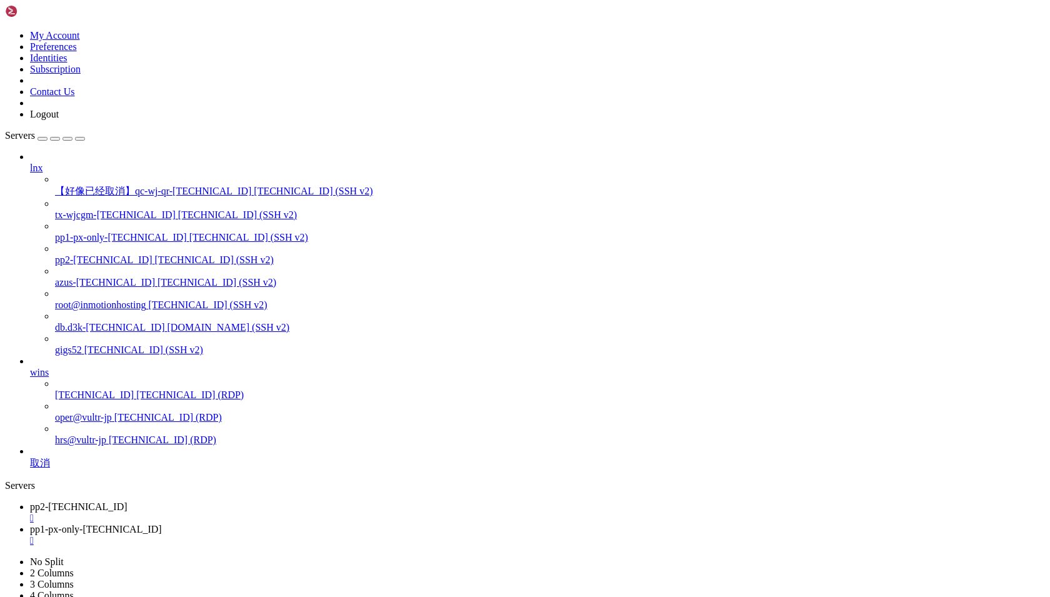
drag, startPoint x: 11, startPoint y: 820, endPoint x: 22, endPoint y: 856, distance: 37.2
copy div "ps aux | grep -E "[DOMAIN_NAME]" | grep -v grep | awk '{print $2}' | xargs -r k…"
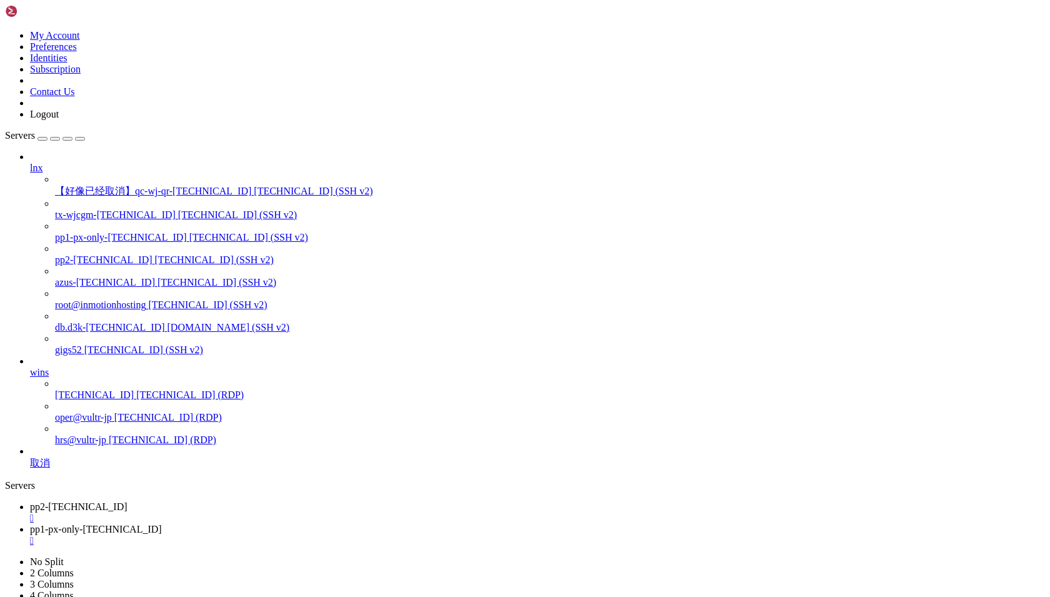
scroll to position [956, 0]
click at [162, 524] on span "pp1-px-only-[TECHNICAL_ID]" at bounding box center [96, 529] width 132 height 11
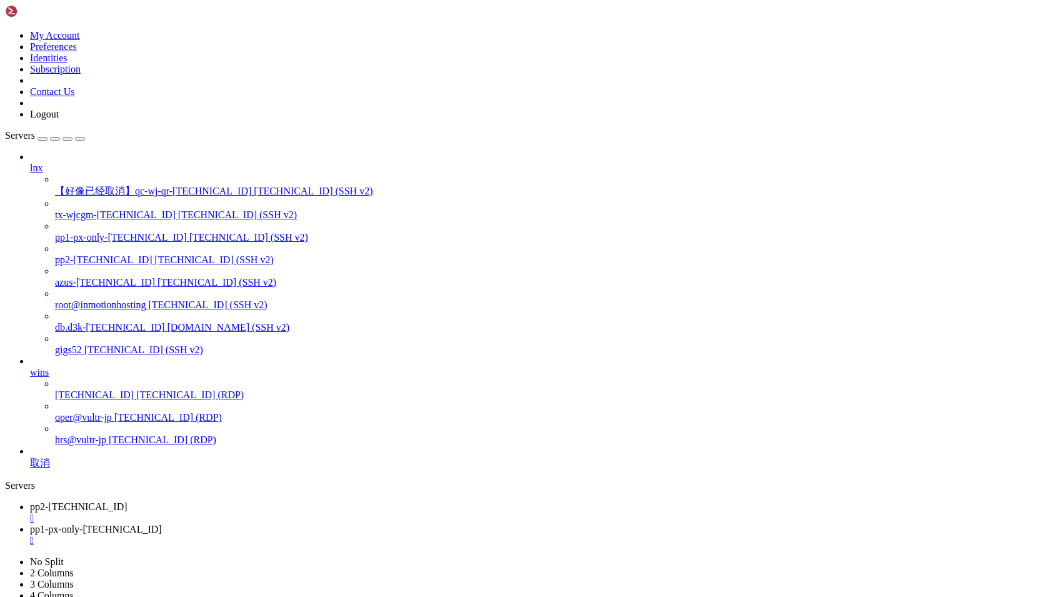
click at [128, 501] on span "pp2-[TECHNICAL_ID]" at bounding box center [79, 506] width 98 height 11
click at [300, 524] on link "pp1-px-only-[TECHNICAL_ID] " at bounding box center [537, 535] width 1015 height 23
click at [128, 501] on span "pp2-[TECHNICAL_ID]" at bounding box center [79, 506] width 98 height 11
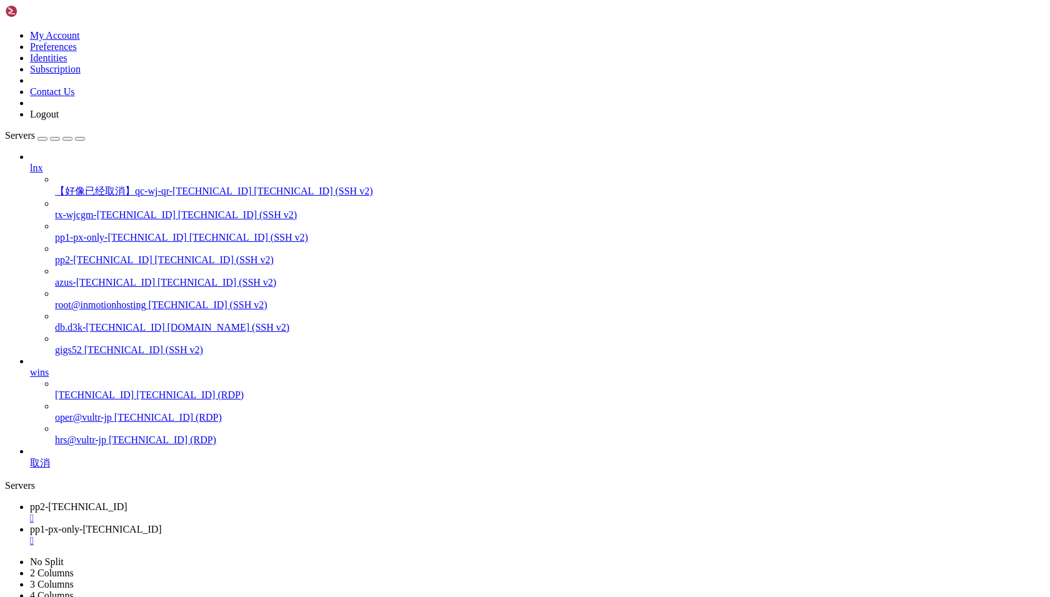
click at [162, 524] on span "pp1-px-only-[TECHNICAL_ID]" at bounding box center [96, 529] width 132 height 11
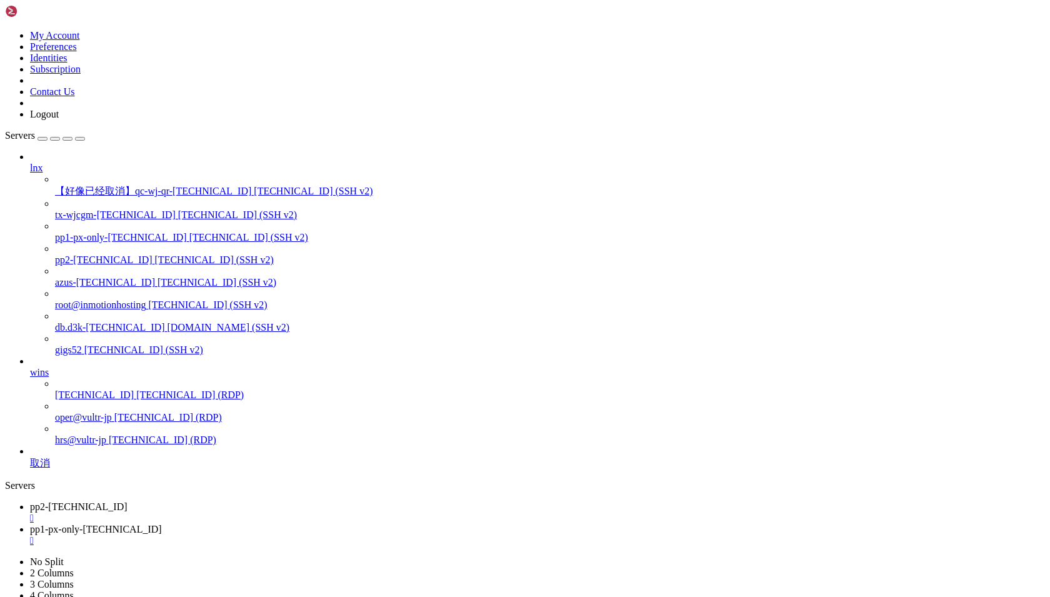
click at [128, 501] on span "pp2-[TECHNICAL_ID]" at bounding box center [79, 506] width 98 height 11
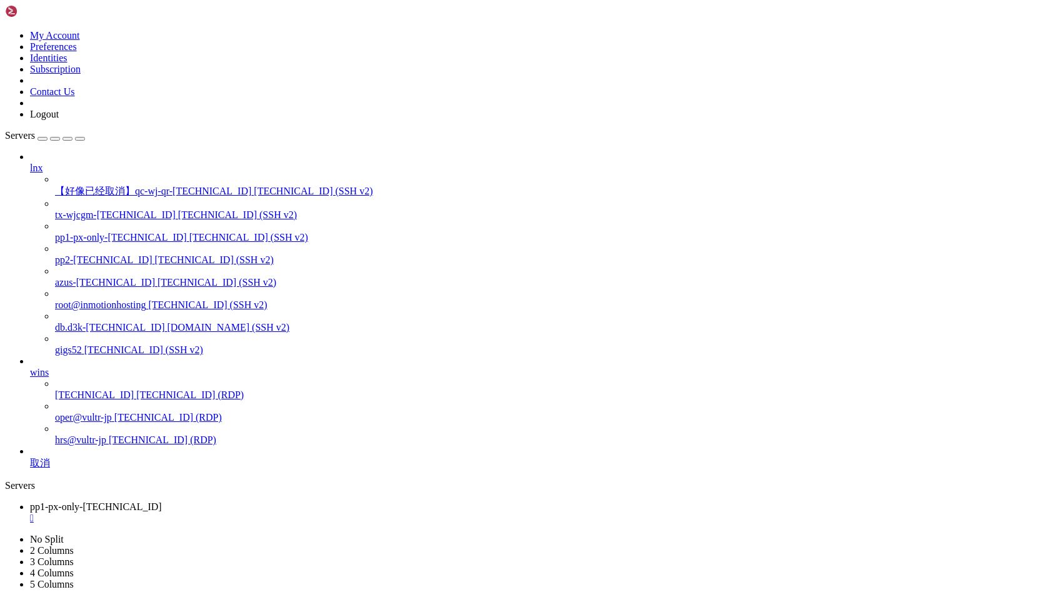
click at [84, 254] on span "pp2-[TECHNICAL_ID]" at bounding box center [104, 259] width 98 height 11
click at [261, 513] on div "" at bounding box center [537, 518] width 1015 height 11
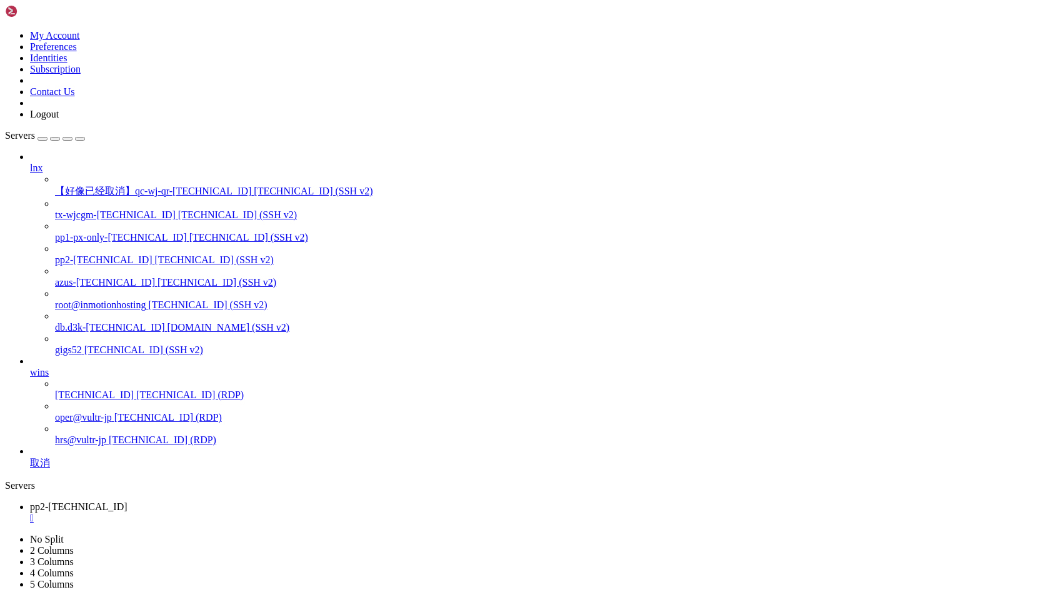
scroll to position [10, 0]
click at [78, 254] on span "pp2-[TECHNICAL_ID]" at bounding box center [104, 259] width 98 height 11
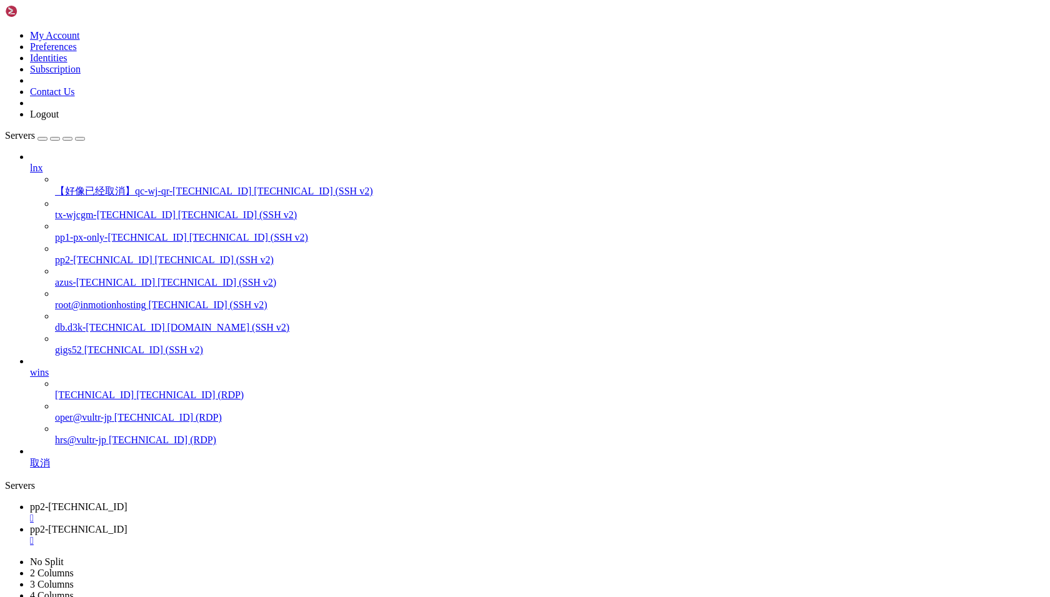
click at [248, 513] on div "" at bounding box center [537, 518] width 1015 height 11
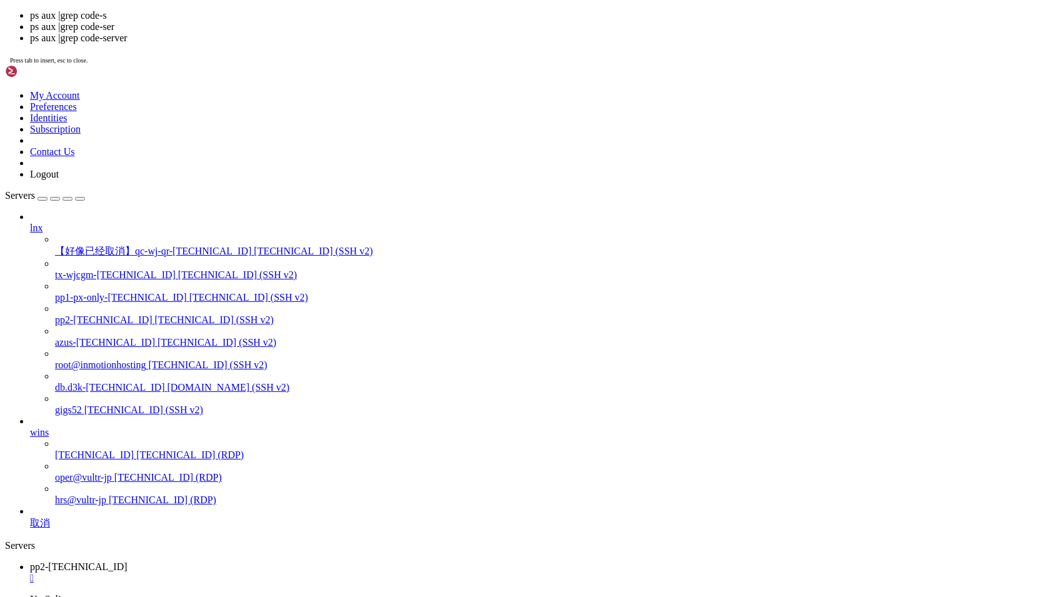
scroll to position [436, 0]
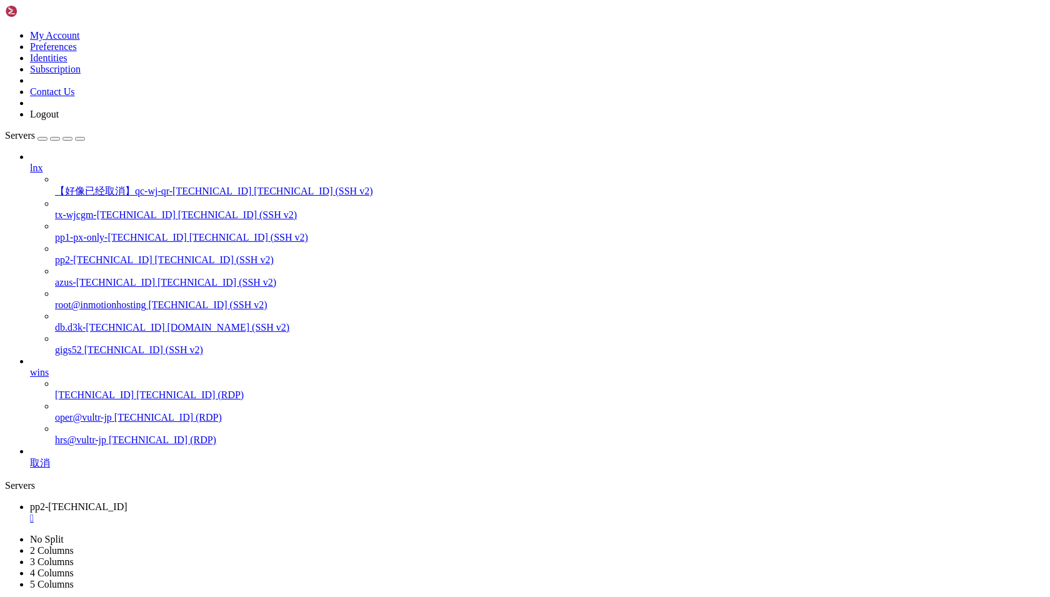
scroll to position [1175, 0]
drag, startPoint x: 223, startPoint y: 1189, endPoint x: 586, endPoint y: 1151, distance: 365.8
copy x-row "cd /workspace/self-evolve-ai/ && ./ccx/web/ccx_web_service.sh restart"
click at [82, 254] on span "pp2-[TECHNICAL_ID]" at bounding box center [104, 259] width 98 height 11
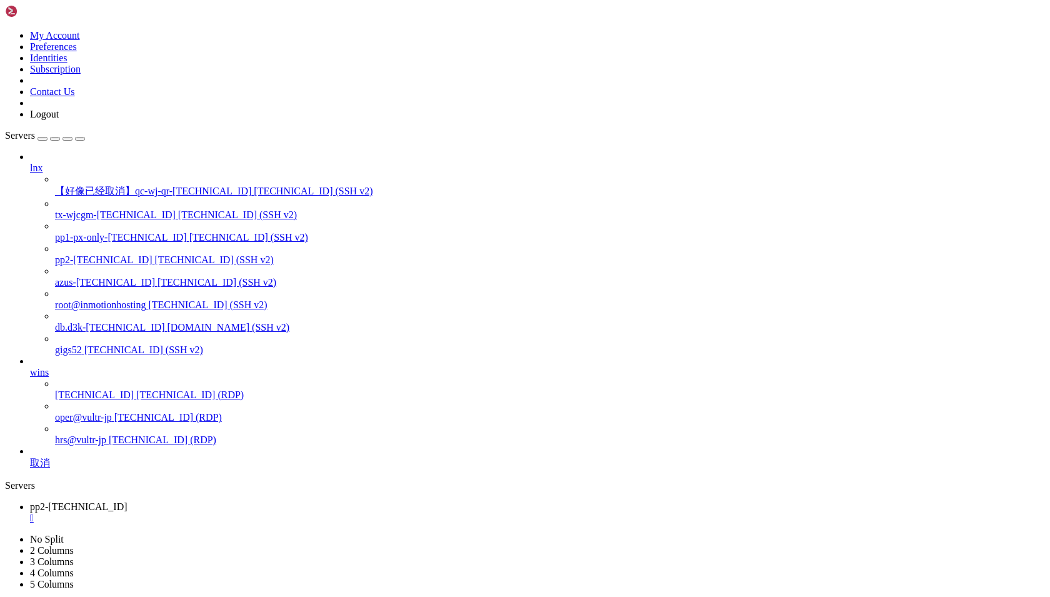
click at [82, 254] on span "pp2-[TECHNICAL_ID]" at bounding box center [104, 259] width 98 height 11
click at [128, 501] on span "pp2-[TECHNICAL_ID]" at bounding box center [79, 506] width 98 height 11
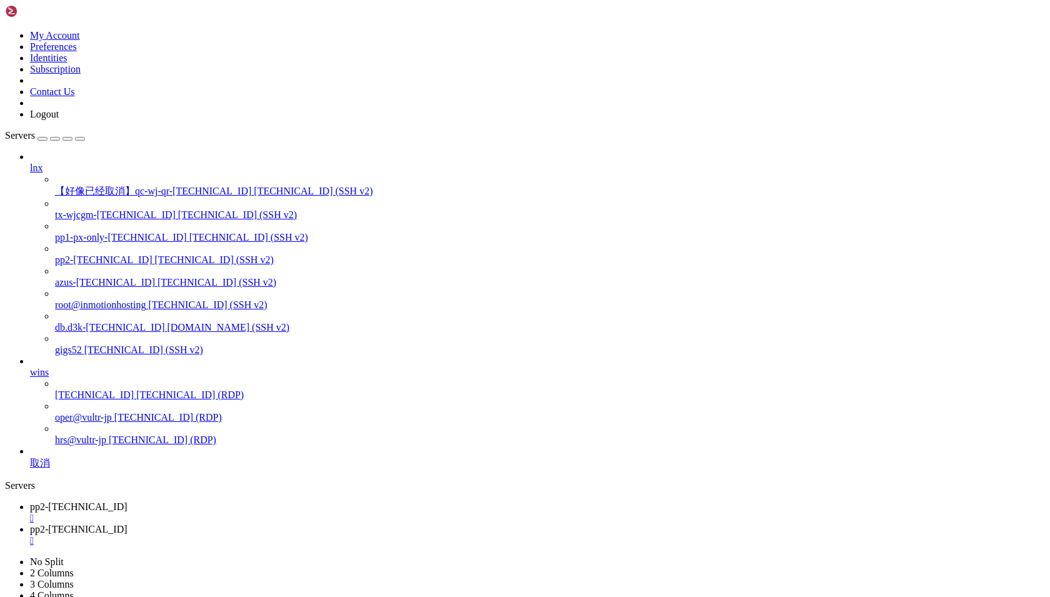
scroll to position [1559, 0]
click at [318, 524] on link "pp2-[TECHNICAL_ID] " at bounding box center [537, 535] width 1015 height 23
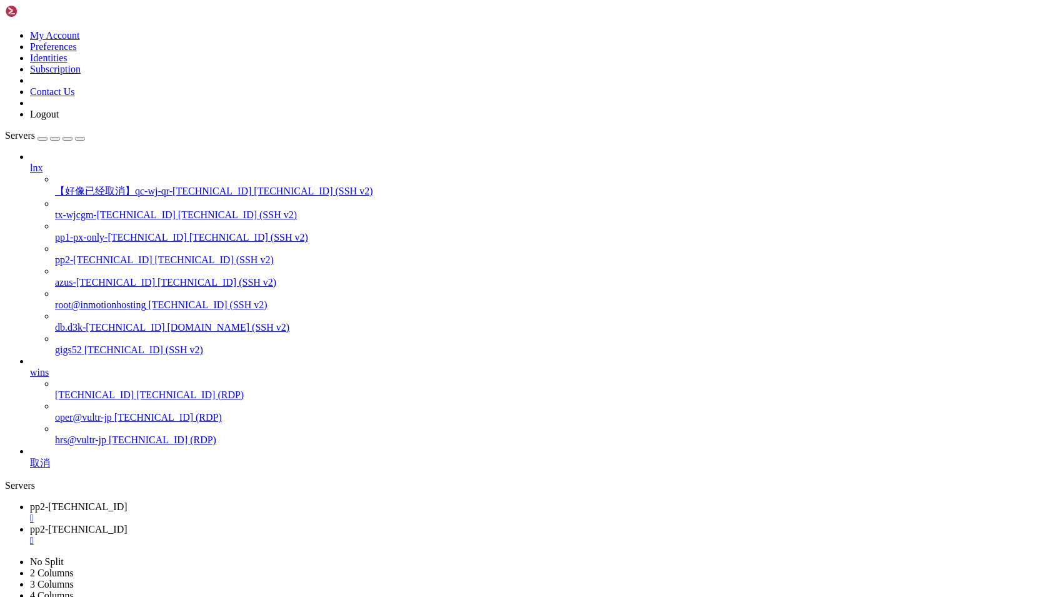
click at [128, 501] on span "pp2-[TECHNICAL_ID]" at bounding box center [79, 506] width 98 height 11
click at [128, 524] on span "pp2-[TECHNICAL_ID]" at bounding box center [79, 529] width 98 height 11
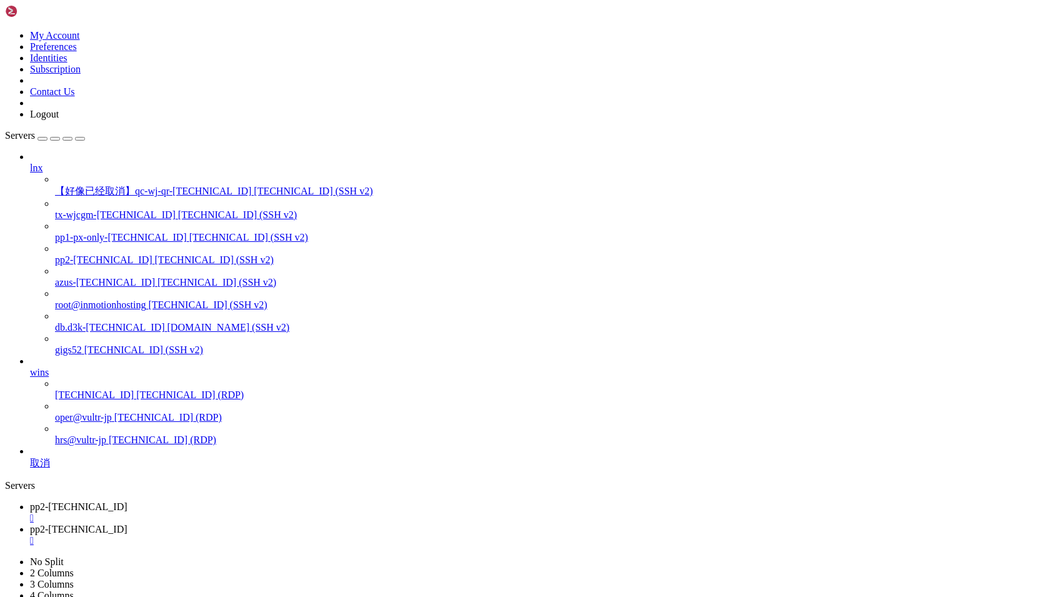
click at [209, 501] on link "pp2-[TECHNICAL_ID] " at bounding box center [537, 512] width 1015 height 23
click at [128, 524] on span "pp2-[TECHNICAL_ID]" at bounding box center [79, 529] width 98 height 11
click at [348, 535] on div "" at bounding box center [537, 540] width 1015 height 11
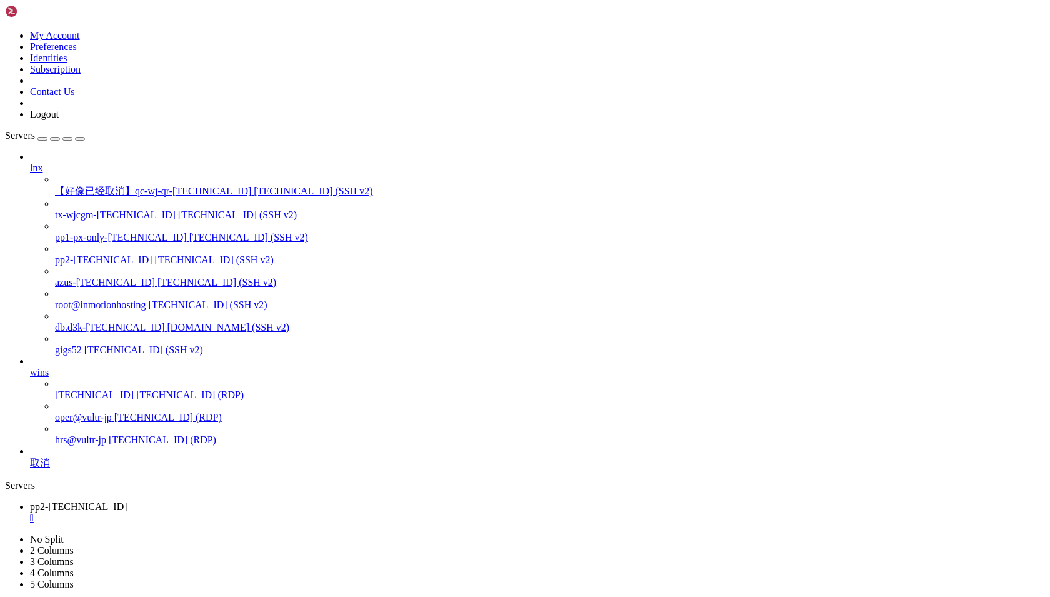
click at [155, 254] on span "[TECHNICAL_ID] (SSH v2)" at bounding box center [214, 259] width 119 height 11
click at [128, 501] on span "pp2-[TECHNICAL_ID]" at bounding box center [79, 506] width 98 height 11
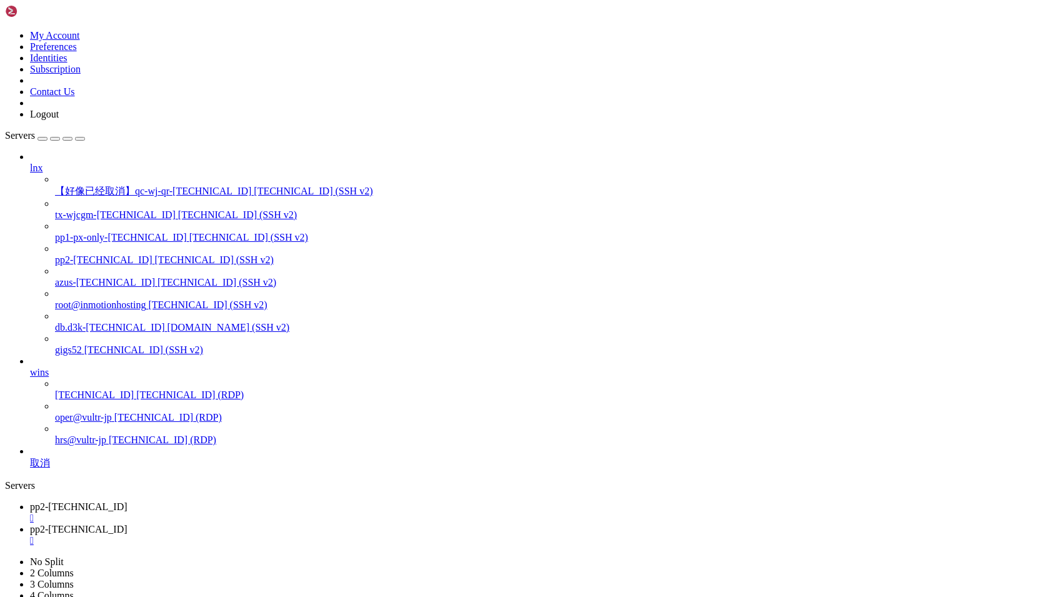
click at [349, 535] on div "" at bounding box center [537, 540] width 1015 height 11
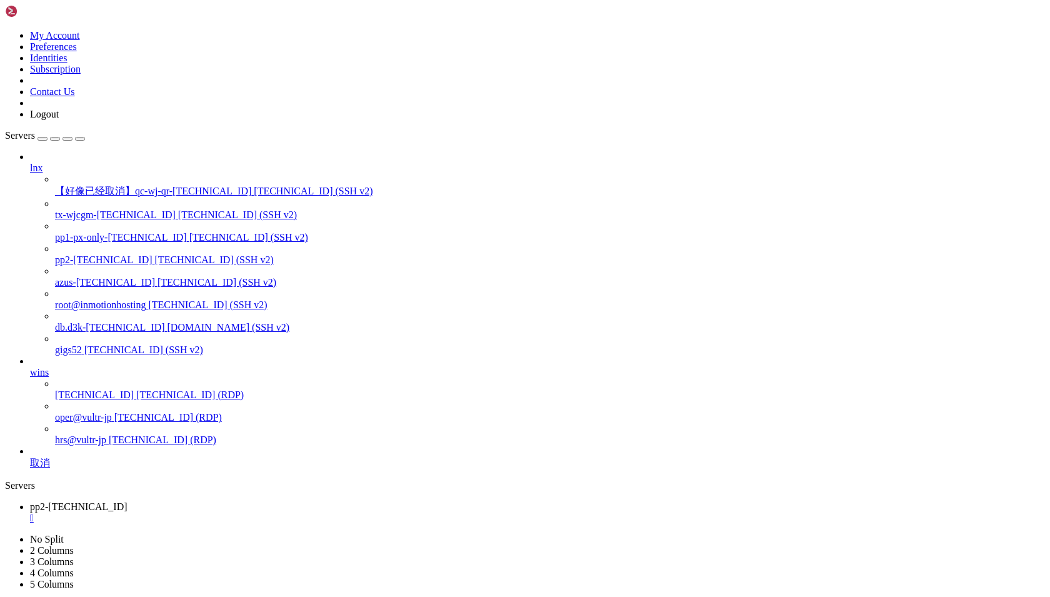
copy x-row "/home/wjc/.local/bin/npm"
paste textarea "/home/wjc/.local/bin/npm"
type textarea "/home/wjc/.local/bin/npm"
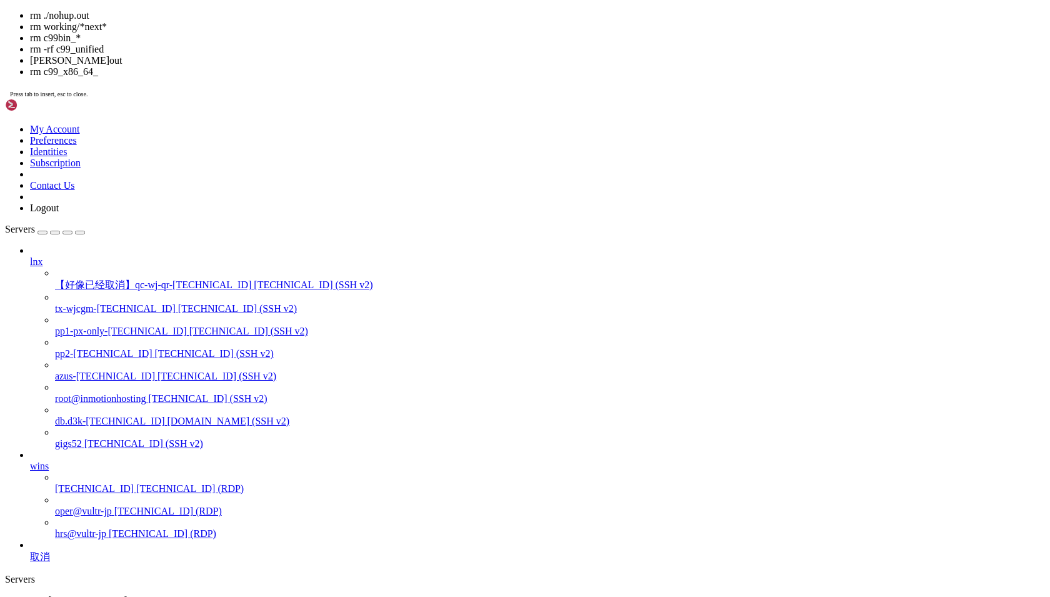
scroll to position [9, 0]
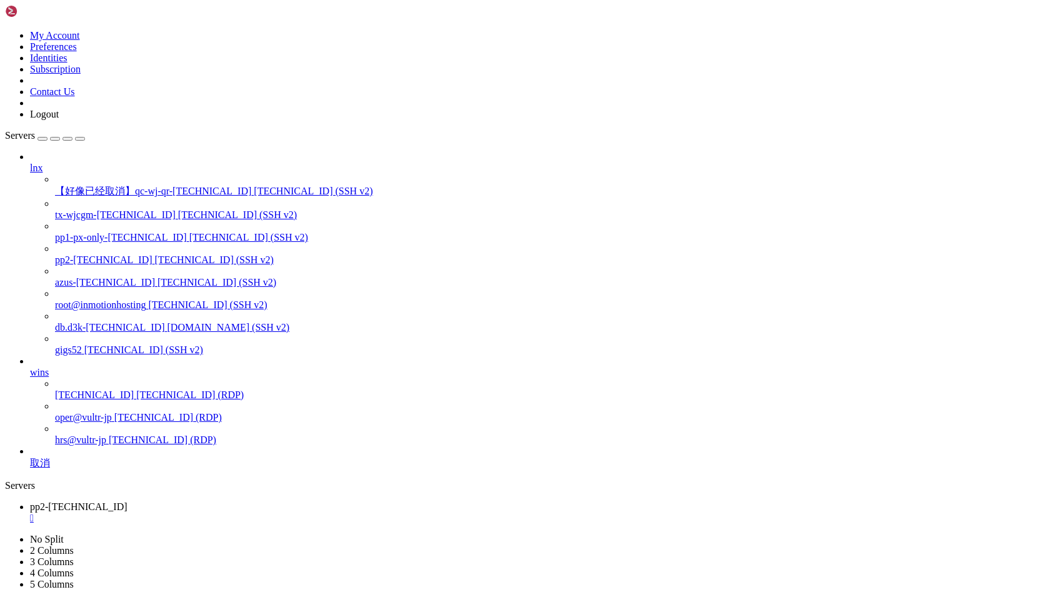
drag, startPoint x: 73, startPoint y: 755, endPoint x: 117, endPoint y: 753, distance: 43.8
copy x-row "gemini mcp list"
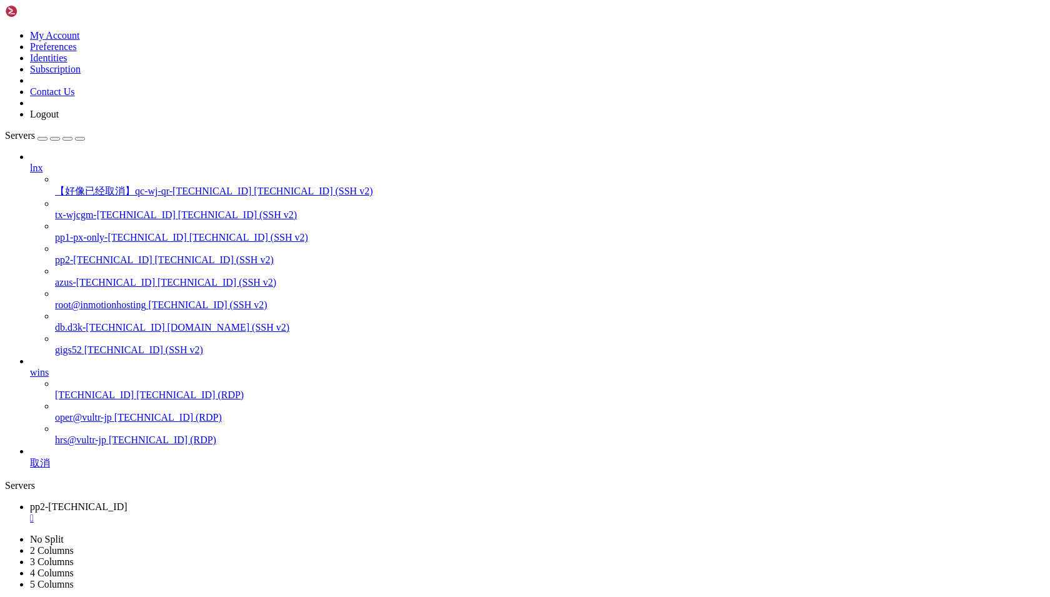
scroll to position [61768, 0]
